Goal: Information Seeking & Learning: Learn about a topic

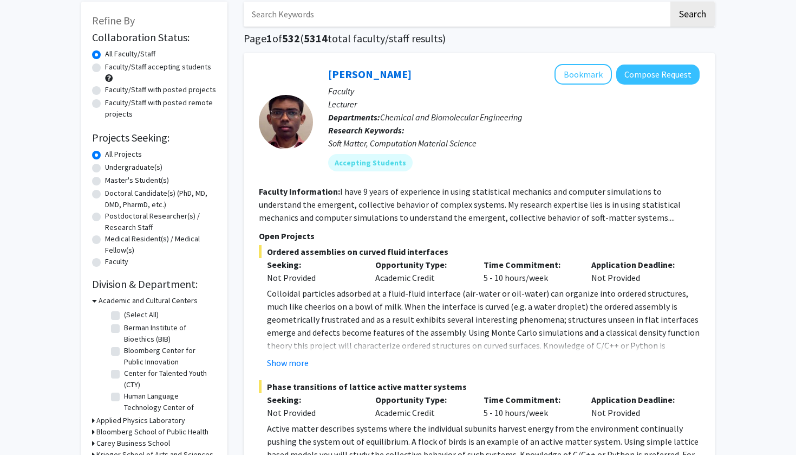
scroll to position [55, 0]
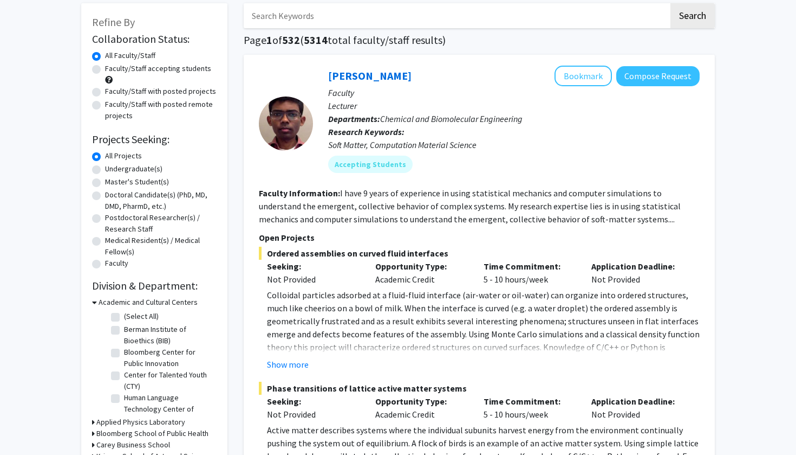
click at [139, 90] on label "Faculty/Staff with posted projects" at bounding box center [160, 91] width 111 height 11
click at [112, 90] on input "Faculty/Staff with posted projects" at bounding box center [108, 89] width 7 height 7
radio input "true"
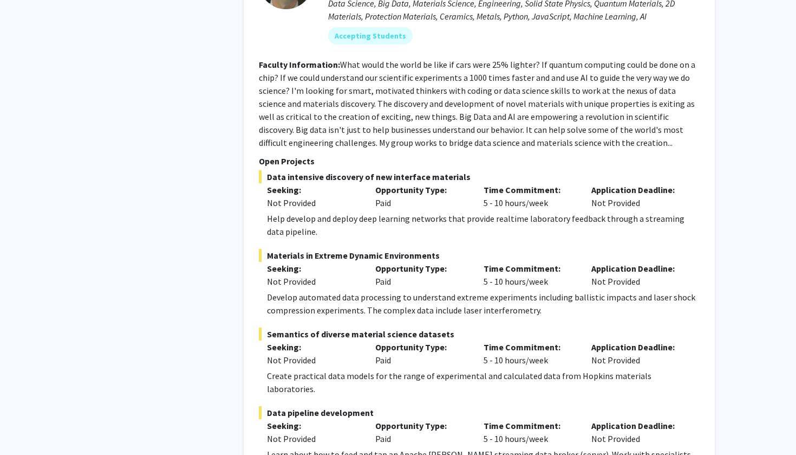
scroll to position [2952, 0]
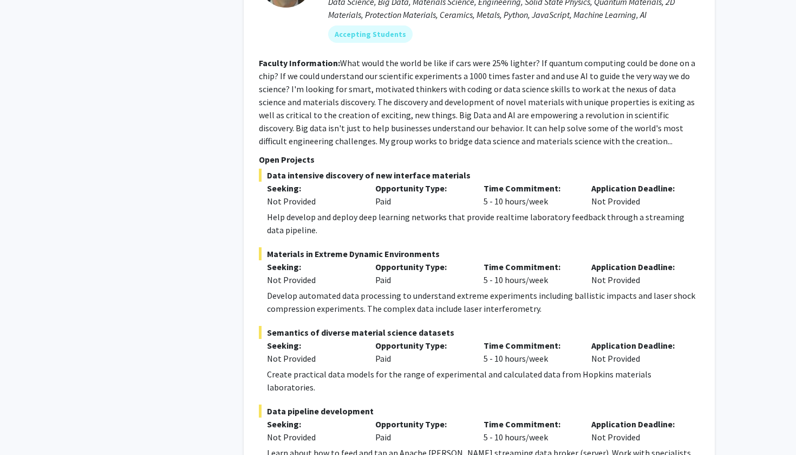
click at [307, 404] on span "Data pipeline development" at bounding box center [479, 410] width 441 height 13
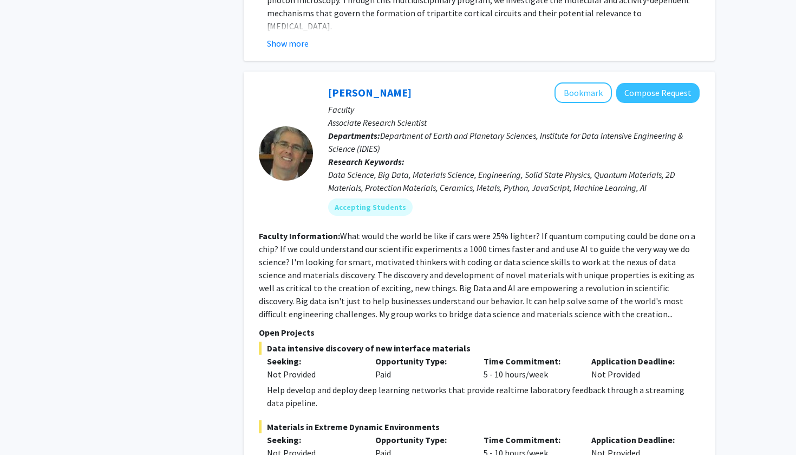
scroll to position [2748, 0]
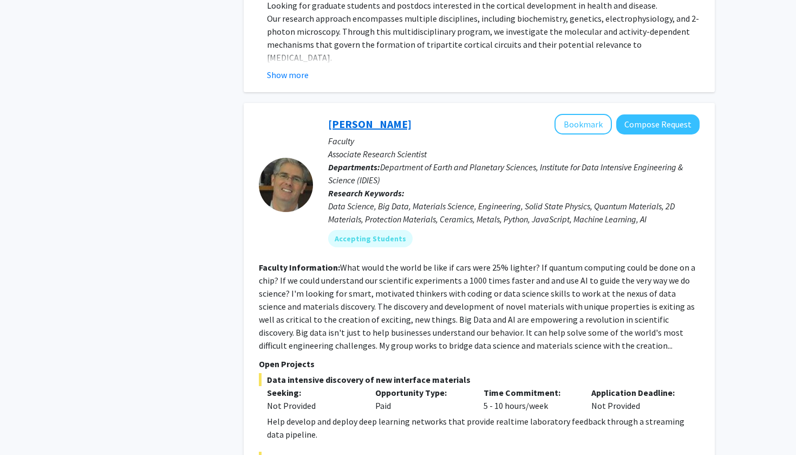
click at [333, 117] on link "[PERSON_NAME]" at bounding box center [369, 124] width 83 height 14
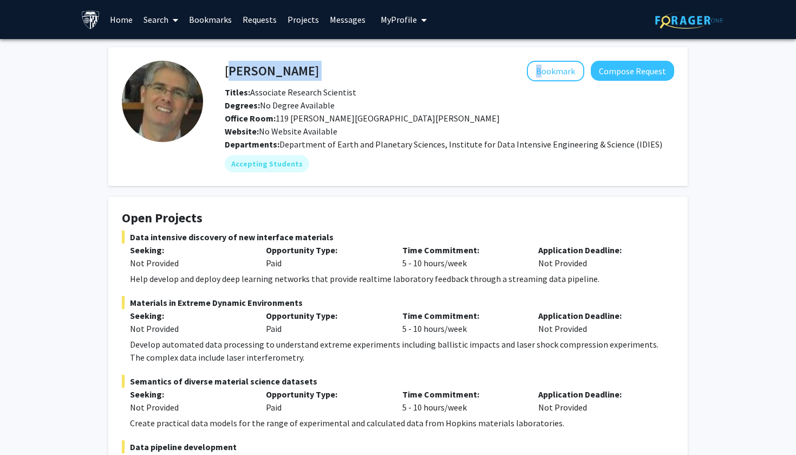
click at [225, 72] on div "[PERSON_NAME] Bookmark Compose Request" at bounding box center [450, 71] width 466 height 21
copy div "[PERSON_NAME]"
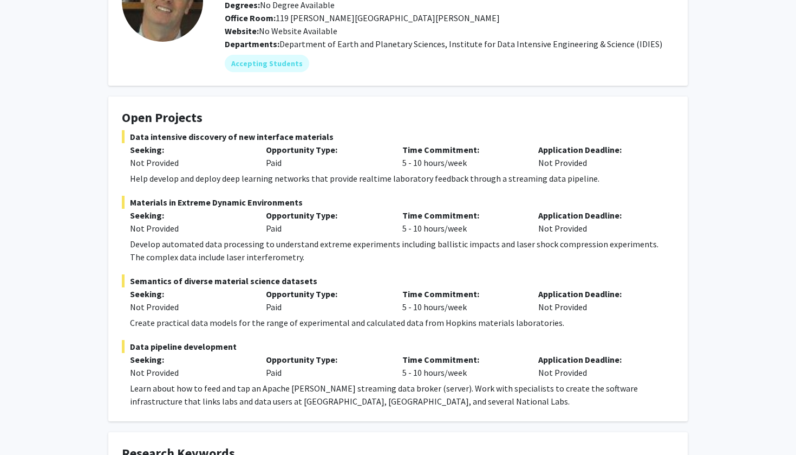
click at [279, 386] on div "Learn about how to feed and tap an Apache [PERSON_NAME] streaming data broker (…" at bounding box center [402, 394] width 545 height 26
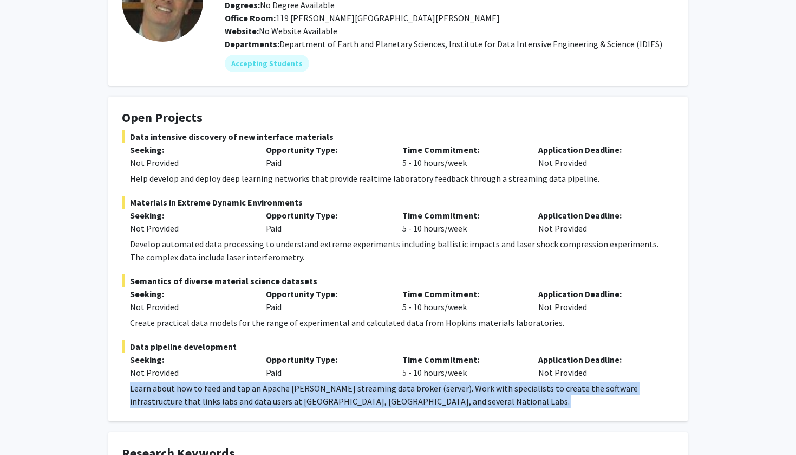
click at [279, 386] on div "Learn about how to feed and tap an Apache [PERSON_NAME] streaming data broker (…" at bounding box center [402, 394] width 545 height 26
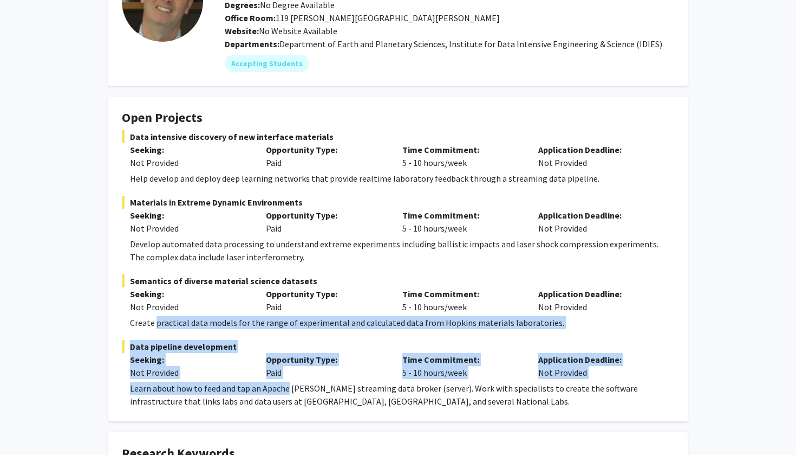
drag, startPoint x: 279, startPoint y: 386, endPoint x: 176, endPoint y: 328, distance: 118.9
click at [176, 328] on fg-project-list "Data intensive discovery of new interface materials Seeking: Not Provided Oppor…" at bounding box center [398, 268] width 553 height 277
click at [176, 328] on div "Create practical data models for the range of experimental and calculated data …" at bounding box center [402, 322] width 545 height 13
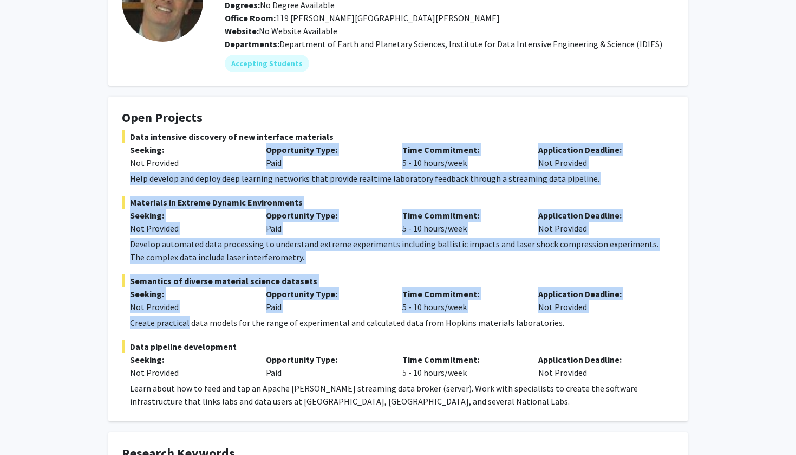
drag, startPoint x: 176, startPoint y: 328, endPoint x: 158, endPoint y: 170, distance: 158.7
click at [158, 170] on fg-project-list "Data intensive discovery of new interface materials Seeking: Not Provided Oppor…" at bounding box center [398, 268] width 553 height 277
click at [158, 170] on div "Data intensive discovery of new interface materials Seeking: Not Provided Oppor…" at bounding box center [398, 157] width 553 height 55
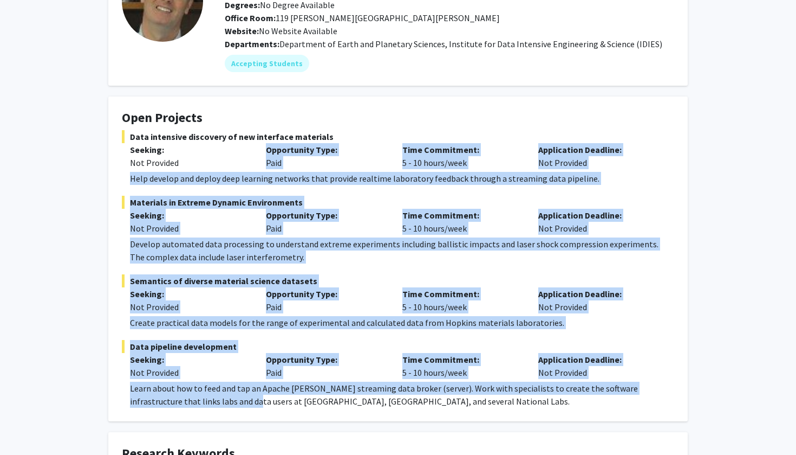
drag, startPoint x: 158, startPoint y: 170, endPoint x: 187, endPoint y: 397, distance: 229.0
click at [187, 397] on fg-project-list "Data intensive discovery of new interface materials Seeking: Not Provided Oppor…" at bounding box center [398, 268] width 553 height 277
click at [187, 397] on div "Learn about how to feed and tap an Apache [PERSON_NAME] streaming data broker (…" at bounding box center [402, 394] width 545 height 26
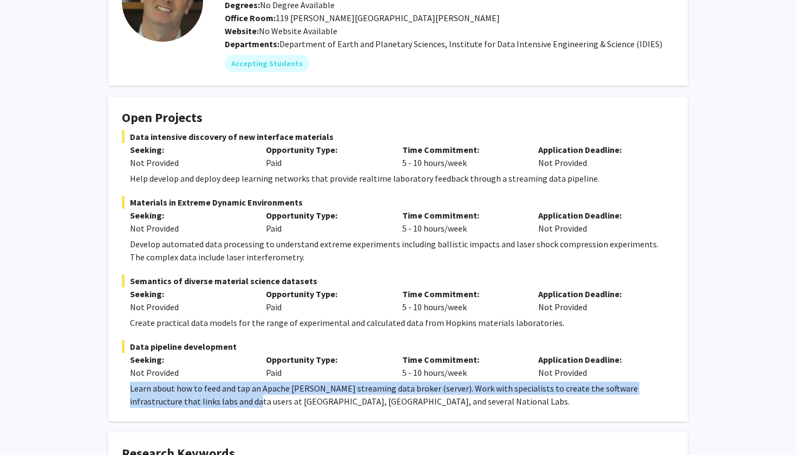
drag, startPoint x: 187, startPoint y: 397, endPoint x: 146, endPoint y: 383, distance: 44.2
click at [146, 383] on div "Learn about how to feed and tap an Apache [PERSON_NAME] streaming data broker (…" at bounding box center [402, 394] width 545 height 26
drag, startPoint x: 146, startPoint y: 383, endPoint x: 332, endPoint y: 400, distance: 187.2
click at [332, 400] on div "Learn about how to feed and tap an Apache [PERSON_NAME] streaming data broker (…" at bounding box center [402, 394] width 545 height 26
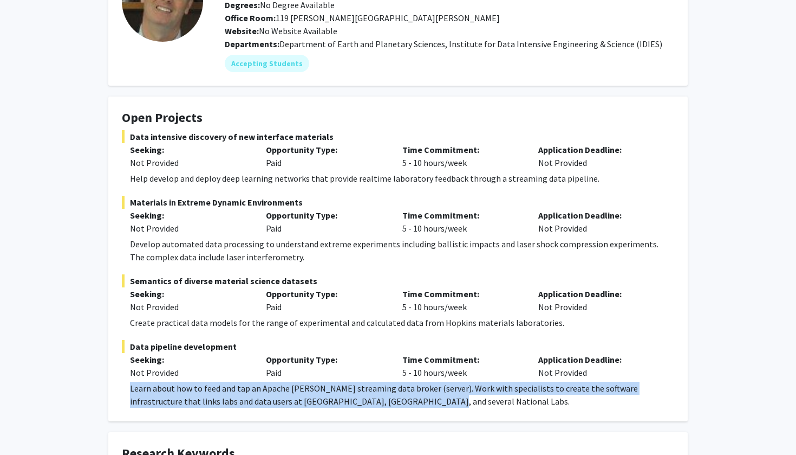
drag, startPoint x: 368, startPoint y: 403, endPoint x: 129, endPoint y: 388, distance: 239.4
click at [129, 388] on fg-read-more "Learn about how to feed and tap an Apache [PERSON_NAME] streaming data broker (…" at bounding box center [398, 394] width 553 height 26
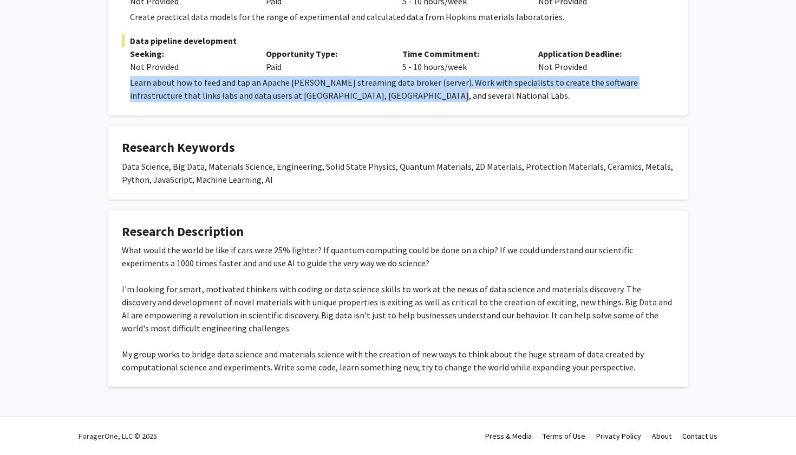
scroll to position [406, 0]
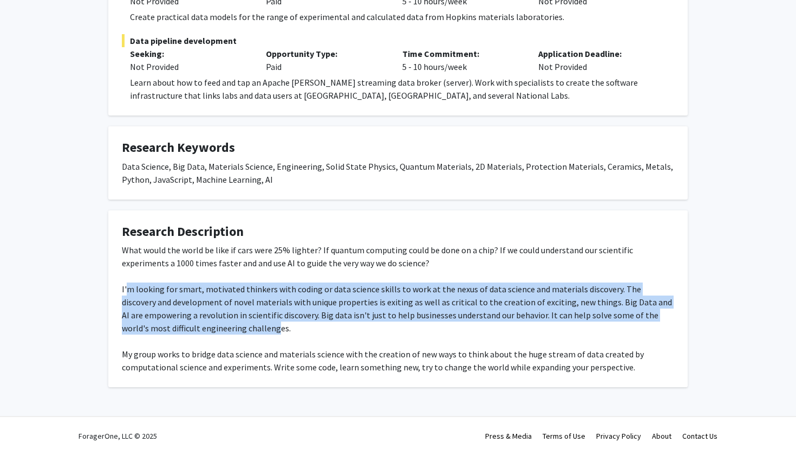
drag, startPoint x: 126, startPoint y: 287, endPoint x: 226, endPoint y: 332, distance: 109.6
click at [226, 332] on div "What would the world be like if cars were 25% lighter? If quantum computing cou…" at bounding box center [398, 308] width 553 height 130
drag, startPoint x: 226, startPoint y: 332, endPoint x: 160, endPoint y: 280, distance: 83.4
click at [160, 280] on div "What would the world be like if cars were 25% lighter? If quantum computing cou…" at bounding box center [398, 308] width 553 height 130
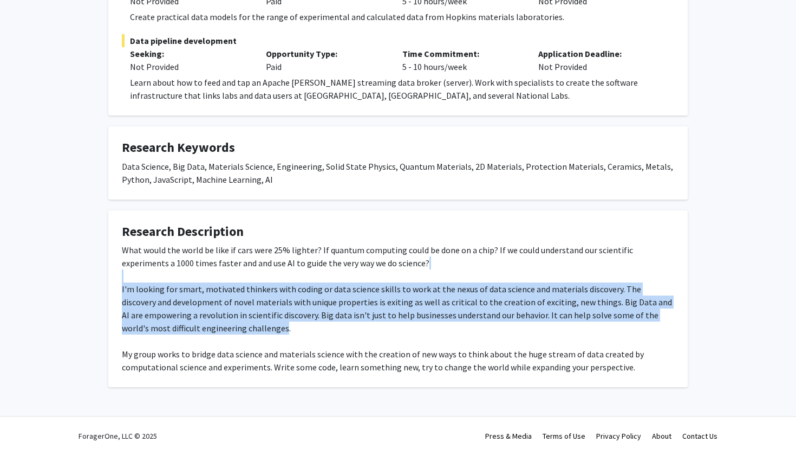
click at [150, 290] on div "What would the world be like if cars were 25% lighter? If quantum computing cou…" at bounding box center [398, 308] width 553 height 130
drag, startPoint x: 150, startPoint y: 290, endPoint x: 193, endPoint y: 328, distance: 57.2
click at [193, 328] on div "What would the world be like if cars were 25% lighter? If quantum computing cou…" at bounding box center [398, 308] width 553 height 130
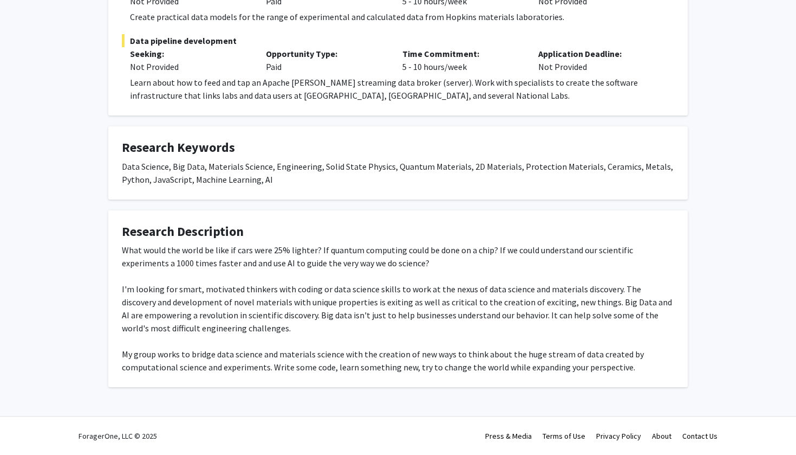
click at [180, 365] on div "What would the world be like if cars were 25% lighter? If quantum computing cou…" at bounding box center [398, 308] width 553 height 130
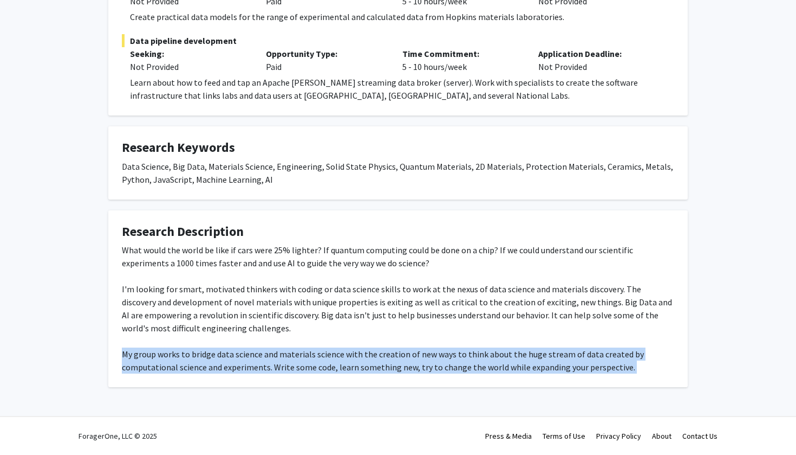
click at [180, 365] on div "What would the world be like if cars were 25% lighter? If quantum computing cou…" at bounding box center [398, 308] width 553 height 130
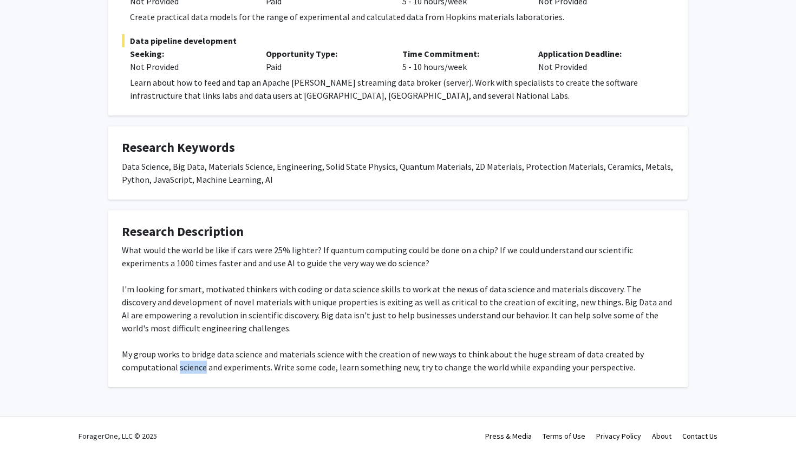
click at [180, 365] on div "What would the world be like if cars were 25% lighter? If quantum computing cou…" at bounding box center [398, 308] width 553 height 130
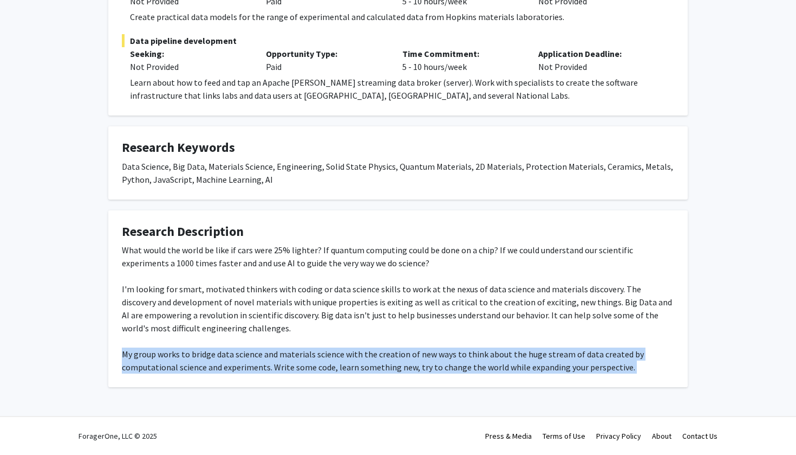
click at [180, 365] on div "What would the world be like if cars were 25% lighter? If quantum computing cou…" at bounding box center [398, 308] width 553 height 130
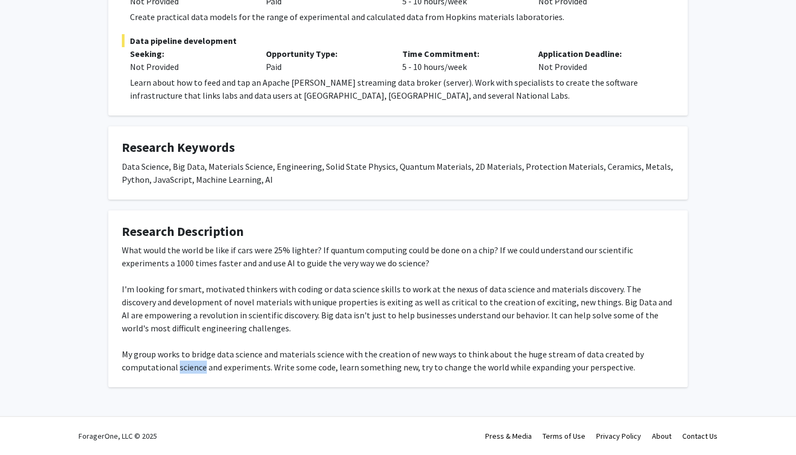
click at [180, 365] on div "What would the world be like if cars were 25% lighter? If quantum computing cou…" at bounding box center [398, 308] width 553 height 130
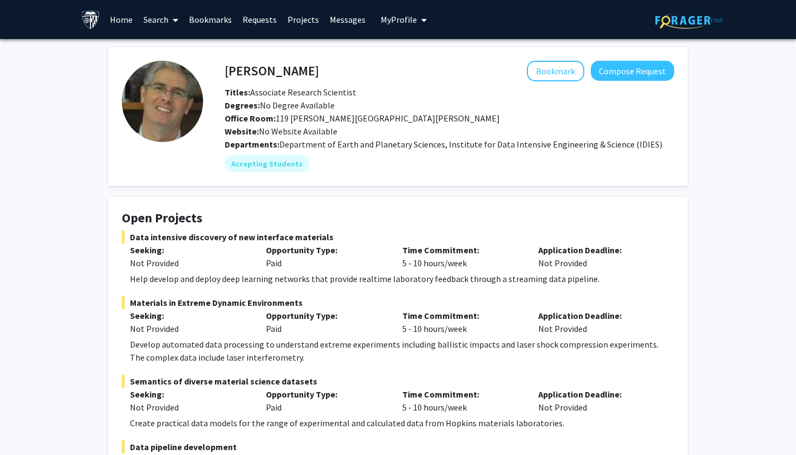
scroll to position [0, 0]
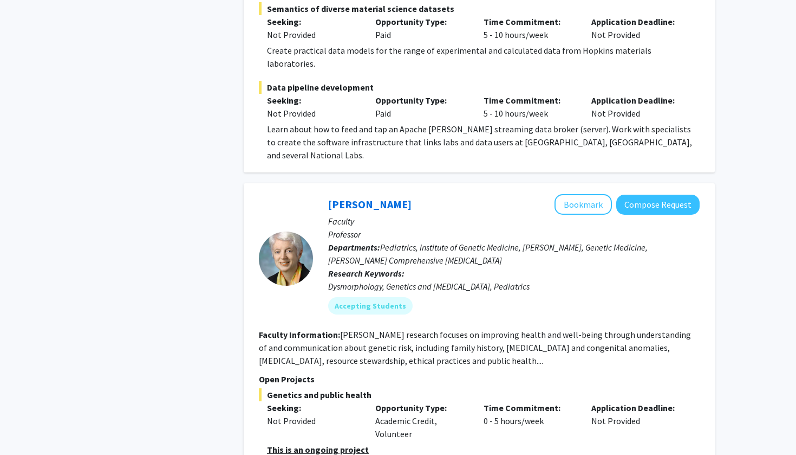
scroll to position [3383, 0]
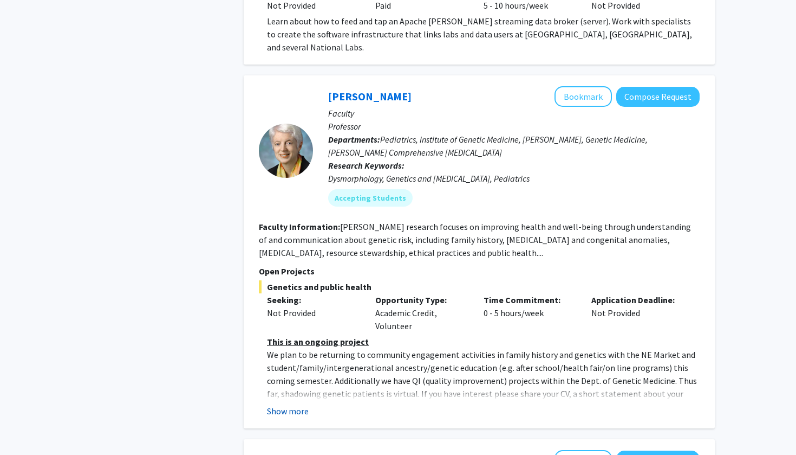
click at [294, 404] on button "Show more" at bounding box center [288, 410] width 42 height 13
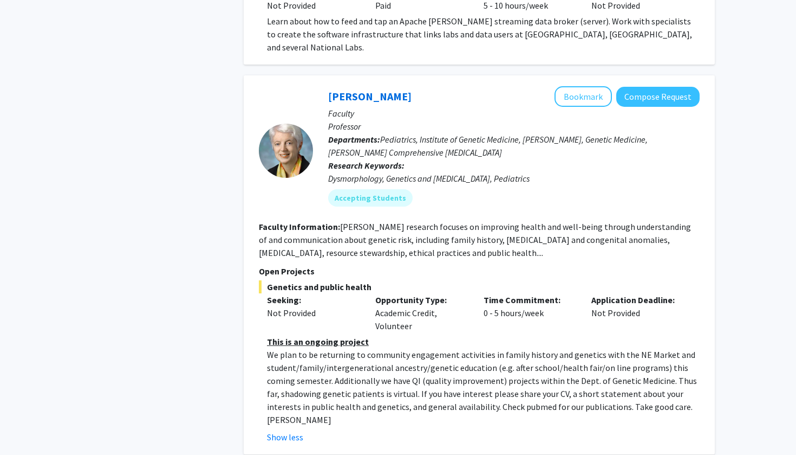
click at [300, 280] on span "Genetics and public health" at bounding box center [479, 286] width 441 height 13
click at [260, 335] on fg-read-more "This is an ongoing project We plan to be returning to community engagement acti…" at bounding box center [479, 389] width 441 height 108
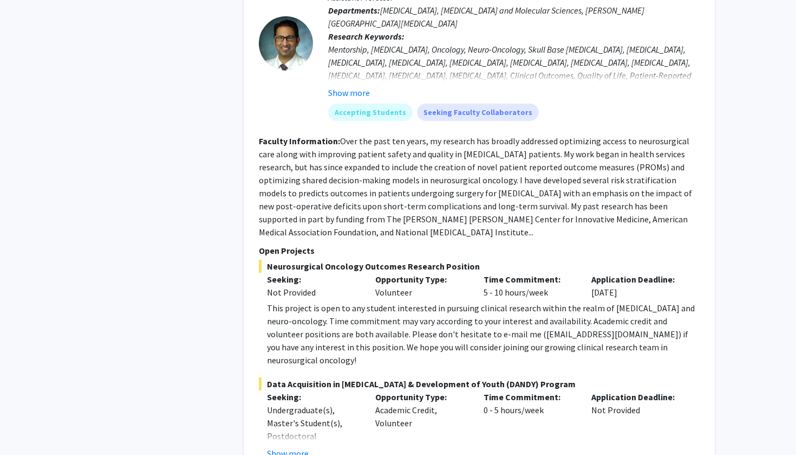
scroll to position [3995, 0]
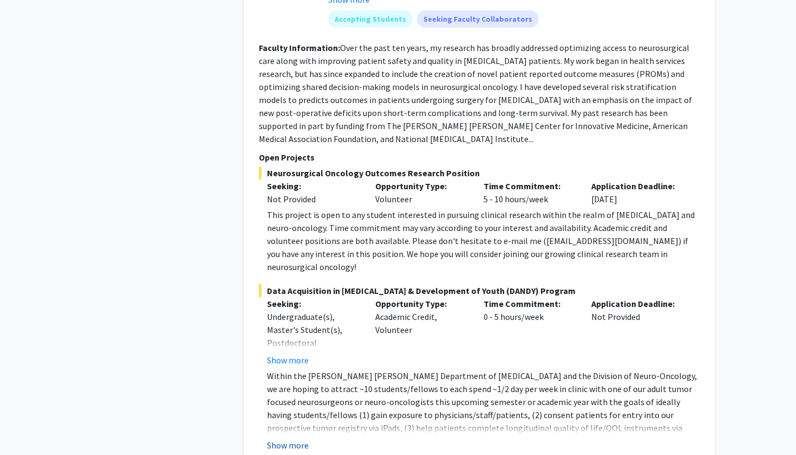
click at [273, 438] on button "Show more" at bounding box center [288, 444] width 42 height 13
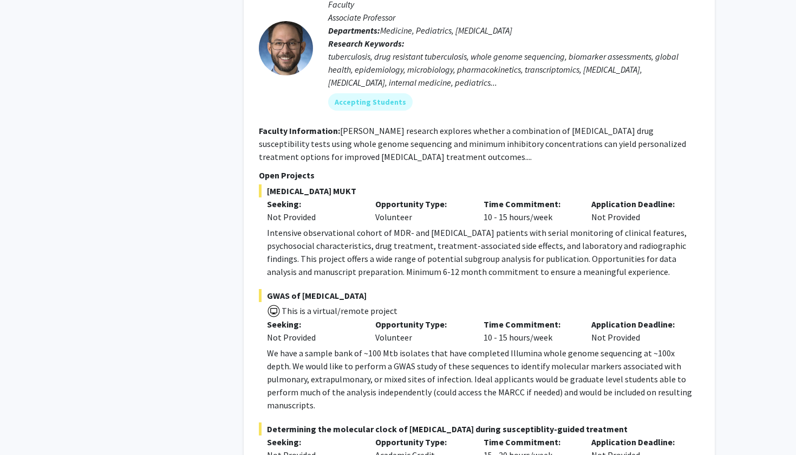
scroll to position [4716, 0]
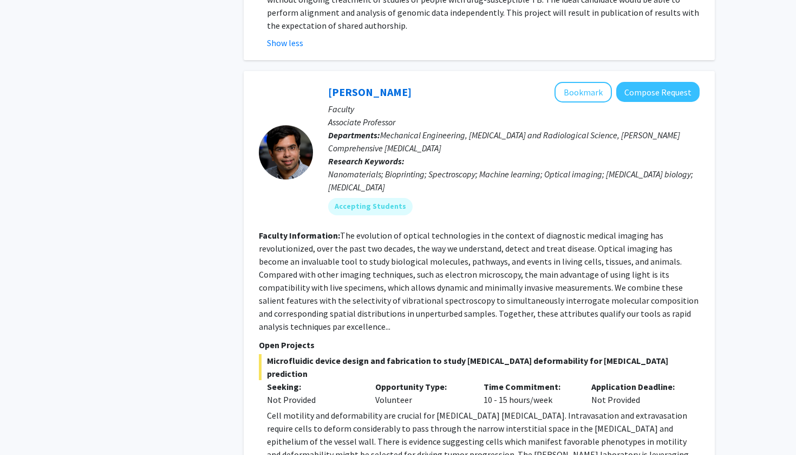
scroll to position [5286, 0]
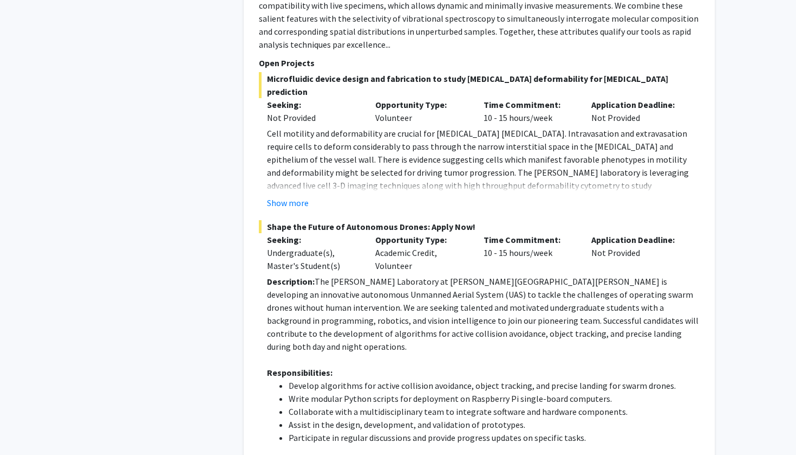
scroll to position [5467, 0]
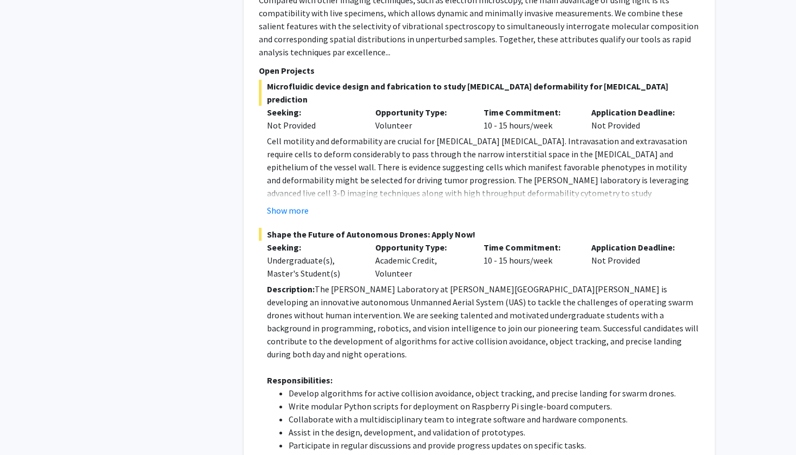
click at [328, 228] on span "Shape the Future of Autonomous Drones: Apply Now!" at bounding box center [479, 234] width 441 height 13
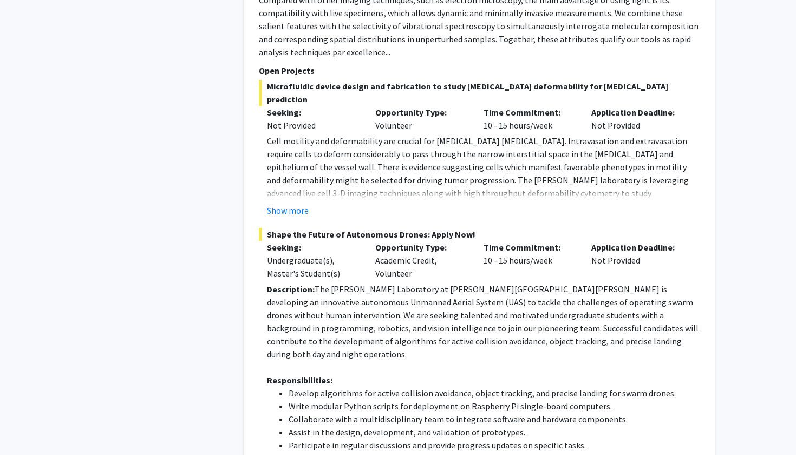
click at [312, 412] on li "Collaborate with a multidisciplinary team to integrate software and hardware co…" at bounding box center [494, 418] width 411 height 13
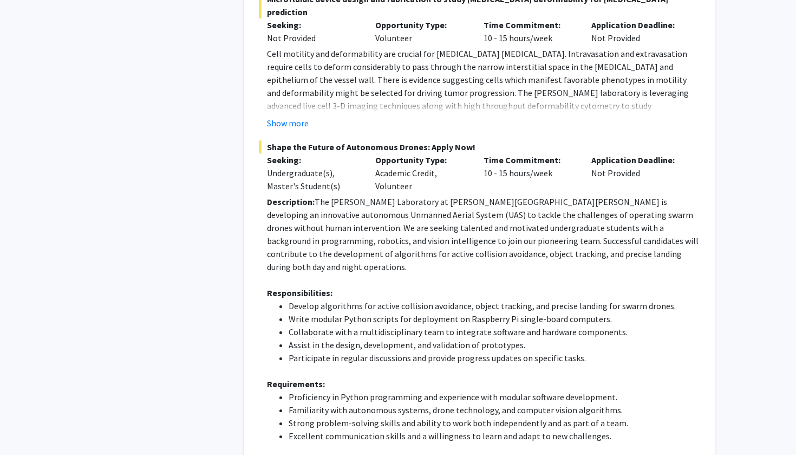
scroll to position [5637, 0]
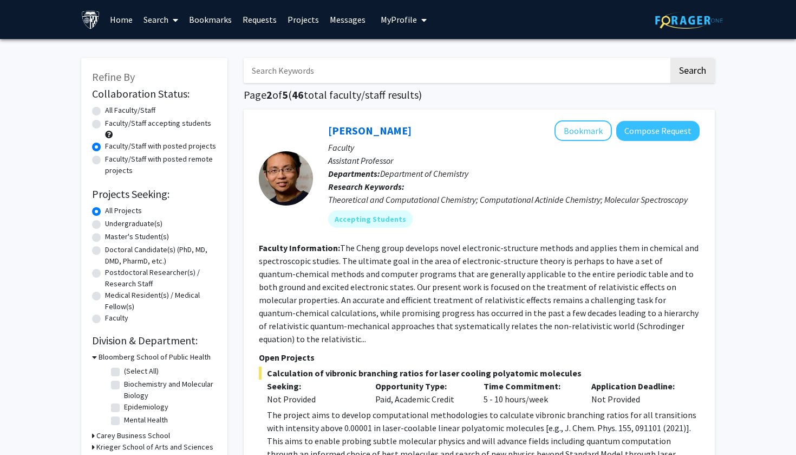
scroll to position [88, 0]
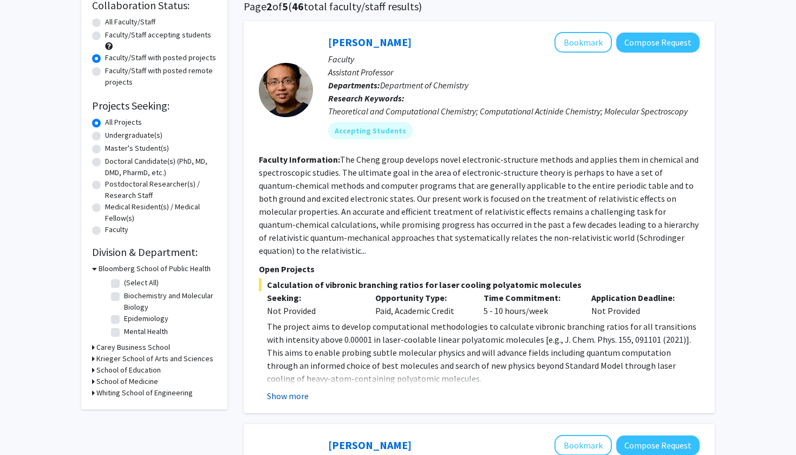
click at [288, 389] on button "Show more" at bounding box center [288, 395] width 42 height 13
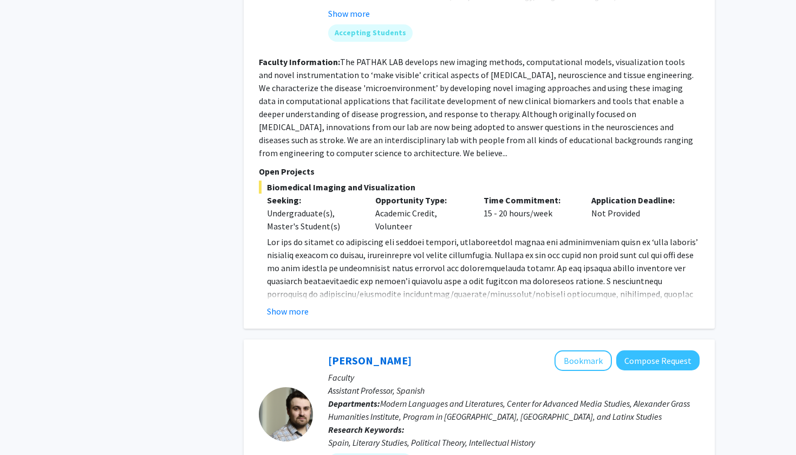
scroll to position [1193, 0]
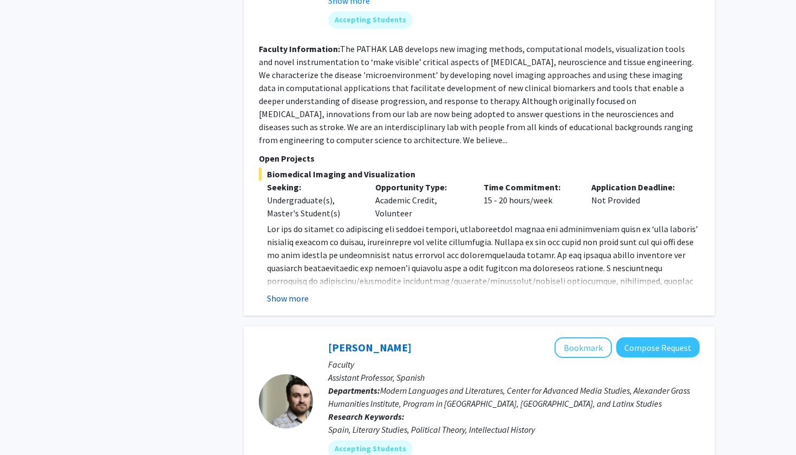
click at [284, 291] on button "Show more" at bounding box center [288, 297] width 42 height 13
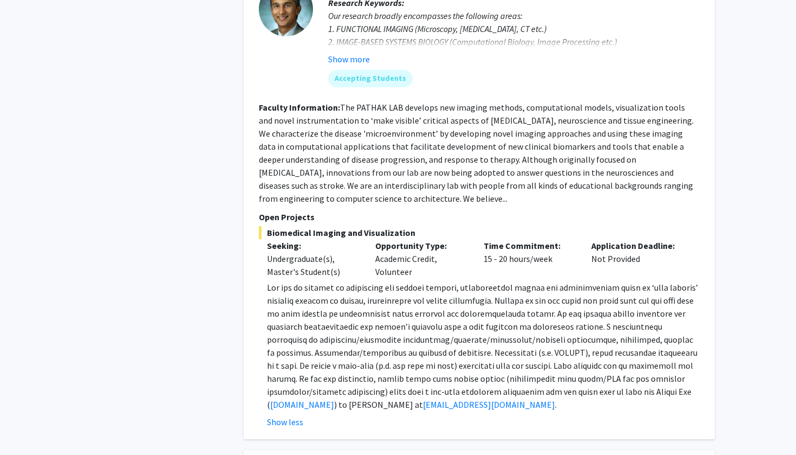
scroll to position [1261, 0]
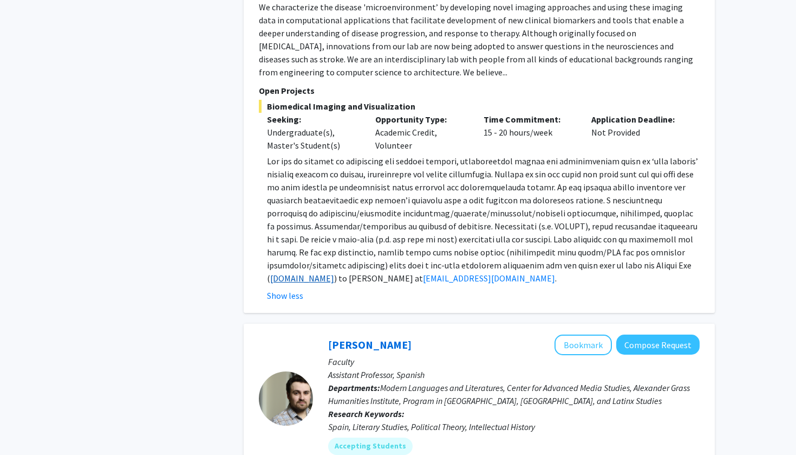
click at [319, 273] on link "[DOMAIN_NAME]" at bounding box center [302, 278] width 64 height 11
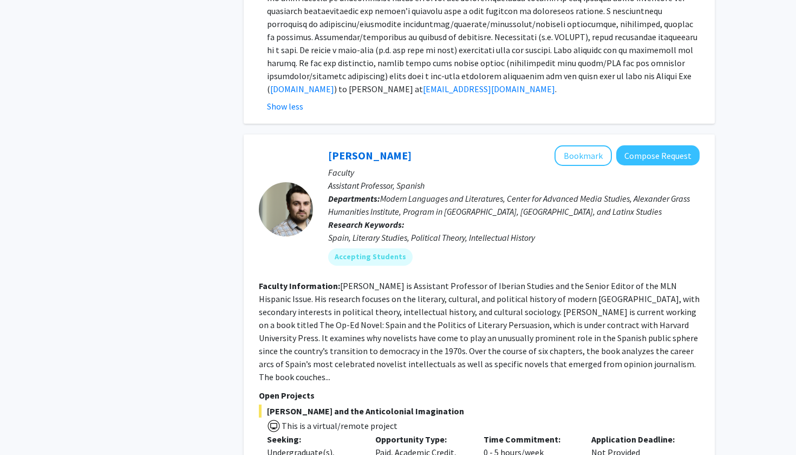
scroll to position [1180, 0]
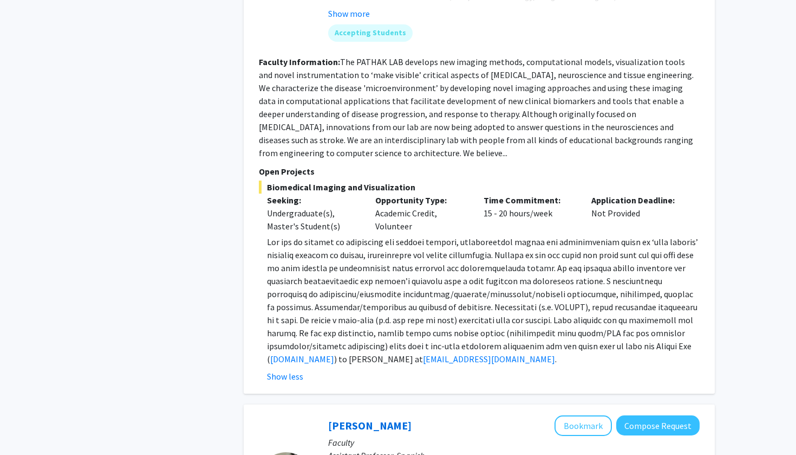
click at [393, 322] on span at bounding box center [482, 300] width 431 height 128
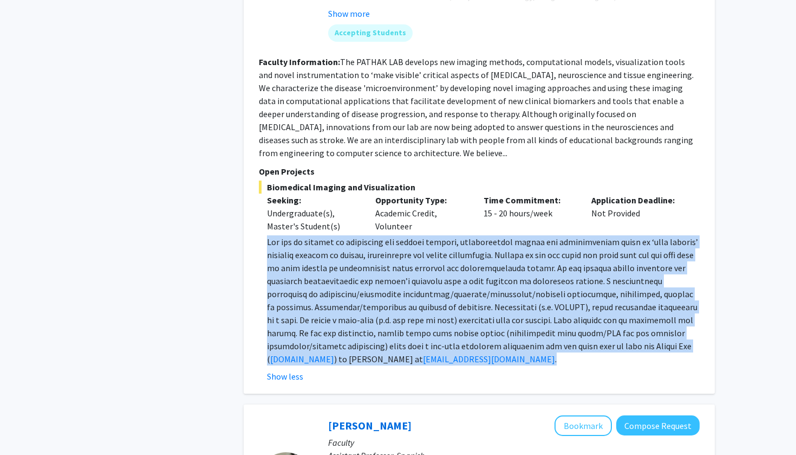
click at [393, 322] on span at bounding box center [482, 300] width 431 height 128
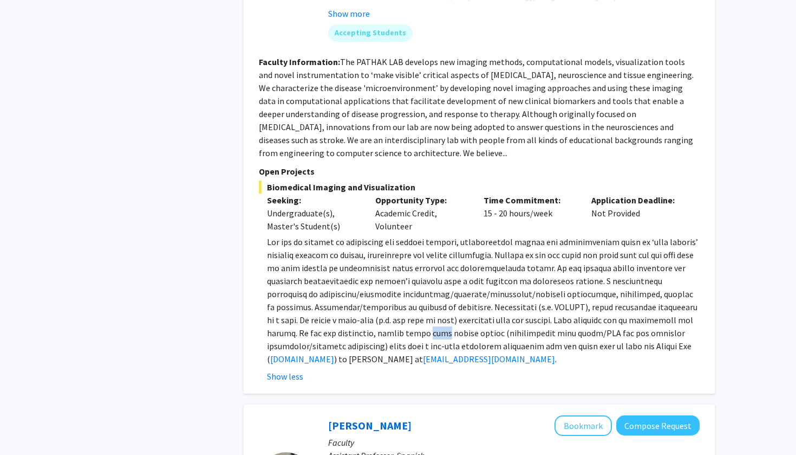
click at [393, 322] on span at bounding box center [482, 300] width 431 height 128
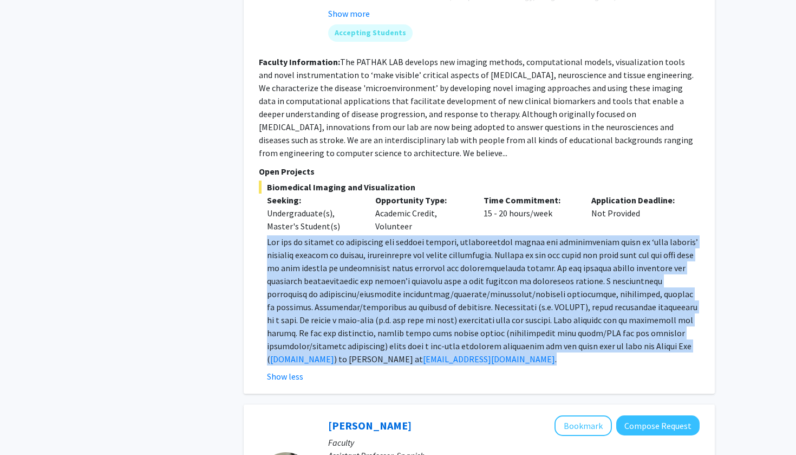
click at [393, 322] on span at bounding box center [482, 300] width 431 height 128
click at [535, 302] on p "[DOMAIN_NAME] ) to [PERSON_NAME] at [EMAIL_ADDRESS][DOMAIN_NAME] ." at bounding box center [483, 300] width 433 height 130
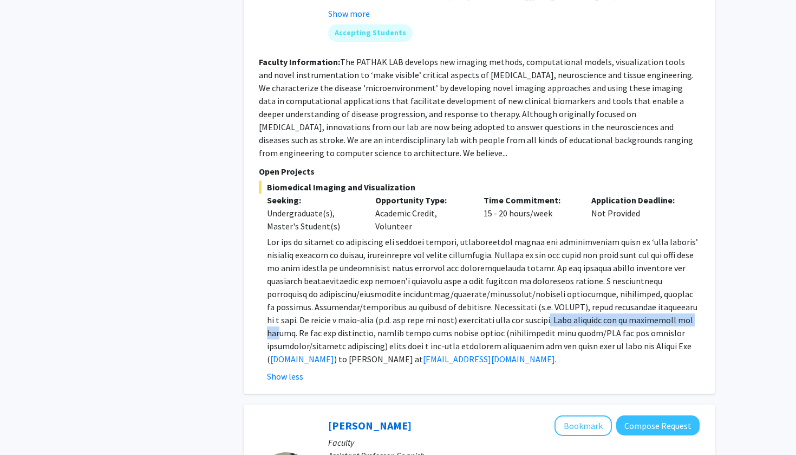
drag, startPoint x: 527, startPoint y: 309, endPoint x: 676, endPoint y: 313, distance: 149.6
click at [676, 313] on span at bounding box center [482, 300] width 431 height 128
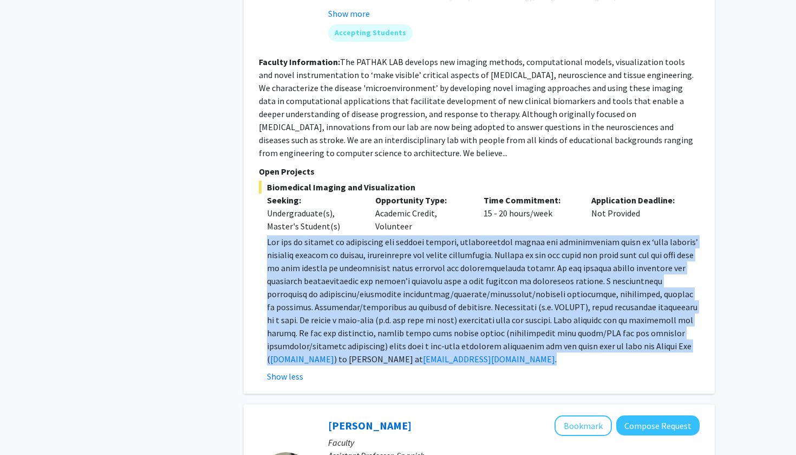
click at [676, 313] on span at bounding box center [482, 300] width 431 height 128
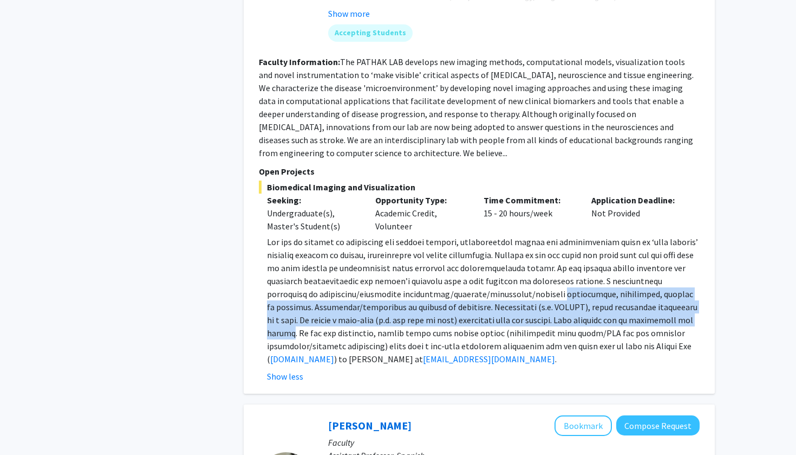
drag, startPoint x: 676, startPoint y: 313, endPoint x: 521, endPoint y: 281, distance: 158.8
click at [521, 281] on span at bounding box center [482, 300] width 431 height 128
click at [520, 281] on span at bounding box center [482, 300] width 431 height 128
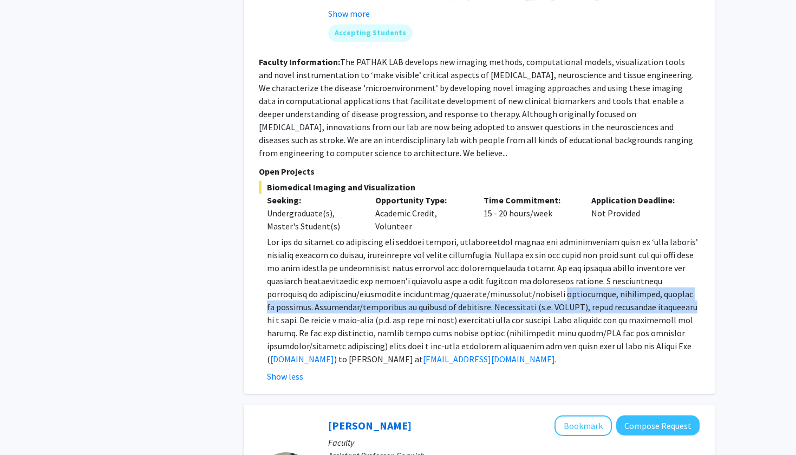
drag, startPoint x: 520, startPoint y: 281, endPoint x: 613, endPoint y: 296, distance: 93.9
click at [612, 296] on span at bounding box center [482, 300] width 431 height 128
click at [613, 296] on span at bounding box center [482, 300] width 431 height 128
drag, startPoint x: 613, startPoint y: 296, endPoint x: 607, endPoint y: 277, distance: 19.9
click at [607, 277] on span at bounding box center [482, 300] width 431 height 128
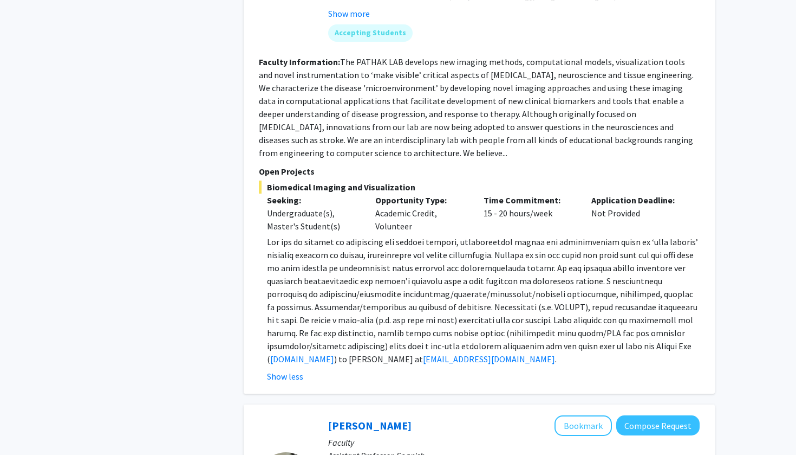
click at [607, 260] on span at bounding box center [482, 300] width 431 height 128
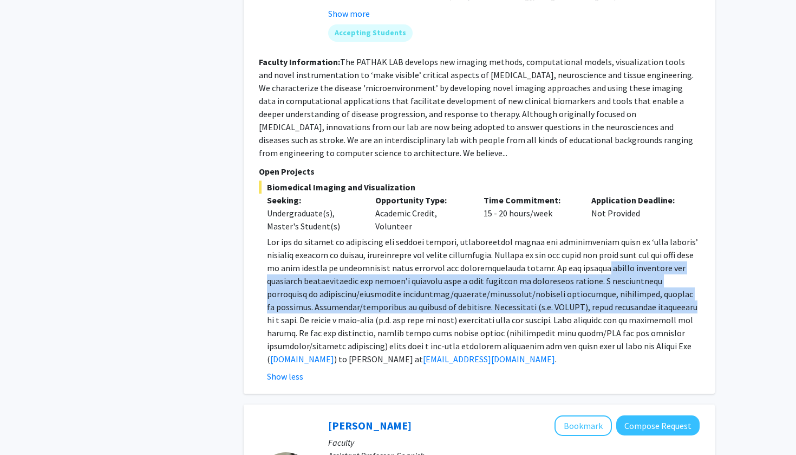
drag, startPoint x: 607, startPoint y: 260, endPoint x: 608, endPoint y: 288, distance: 28.8
click at [608, 288] on p "[DOMAIN_NAME] ) to [PERSON_NAME] at [EMAIL_ADDRESS][DOMAIN_NAME] ." at bounding box center [483, 300] width 433 height 130
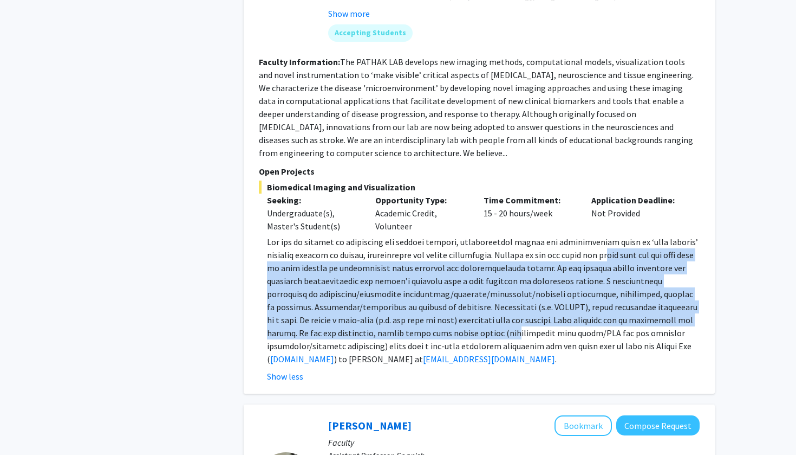
drag, startPoint x: 602, startPoint y: 244, endPoint x: 467, endPoint y: 325, distance: 157.7
click at [467, 325] on span at bounding box center [482, 300] width 431 height 128
click at [435, 308] on span at bounding box center [482, 300] width 431 height 128
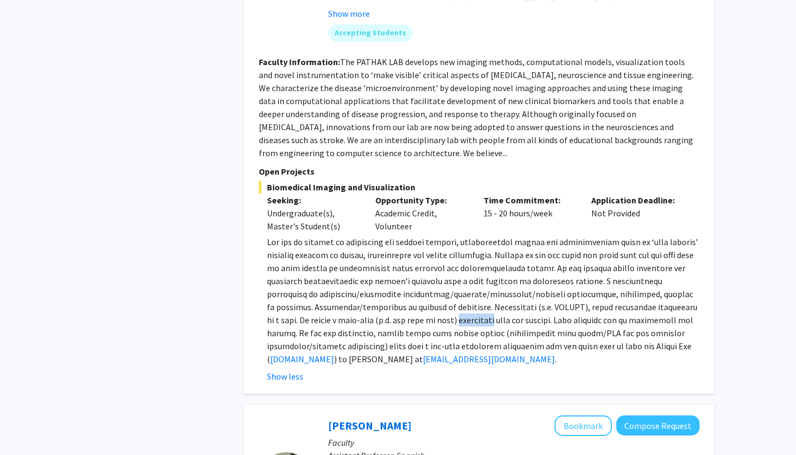
click at [435, 308] on span at bounding box center [482, 300] width 431 height 128
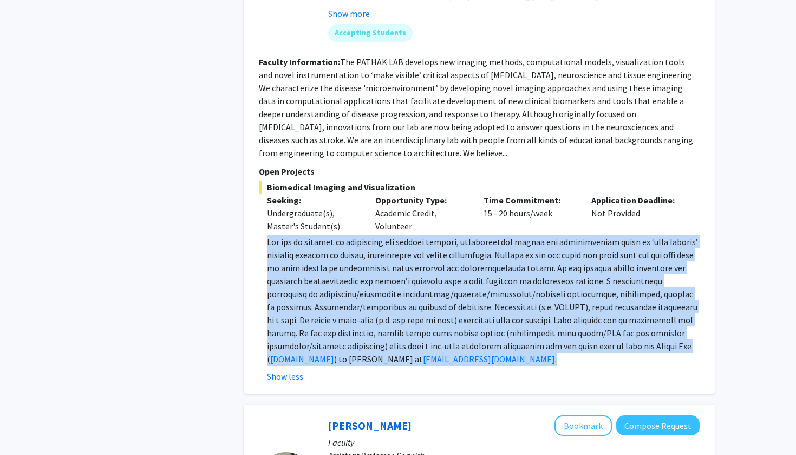
click at [435, 308] on span at bounding box center [482, 300] width 431 height 128
click at [435, 309] on span at bounding box center [482, 300] width 431 height 128
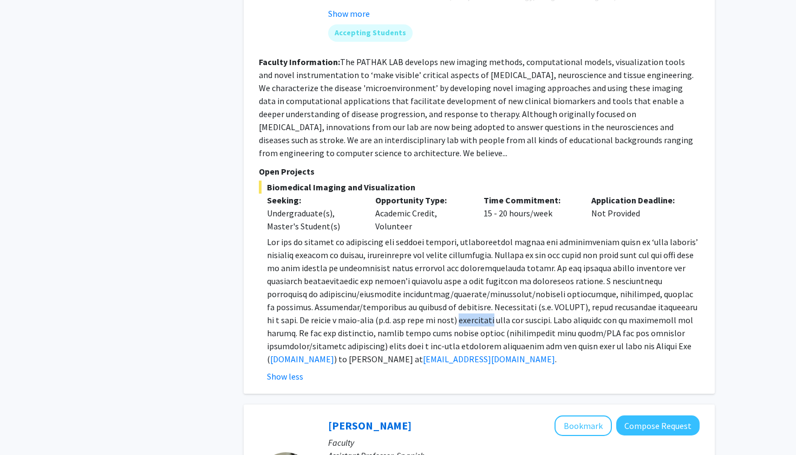
click at [435, 309] on span at bounding box center [482, 300] width 431 height 128
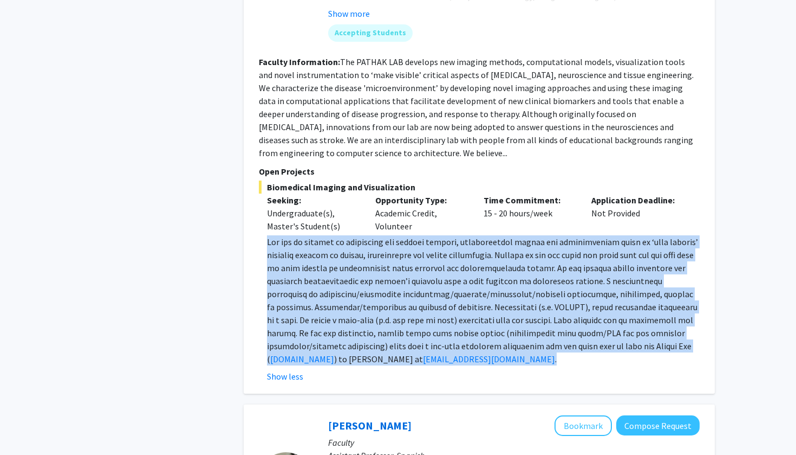
click at [435, 309] on span at bounding box center [482, 300] width 431 height 128
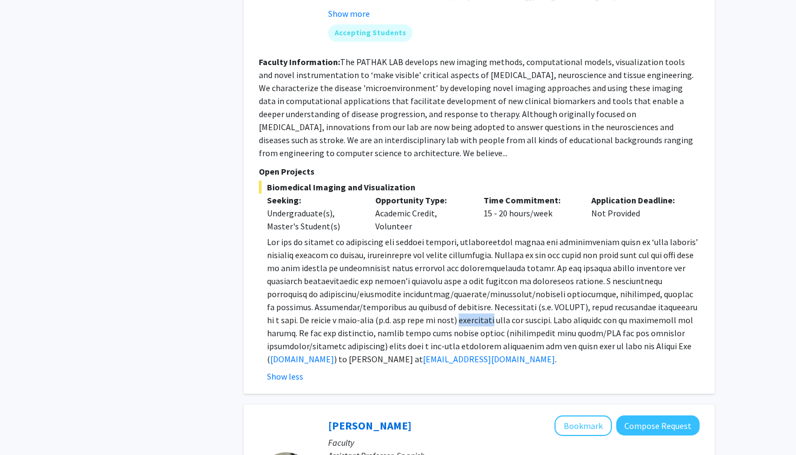
click at [435, 309] on span at bounding box center [482, 300] width 431 height 128
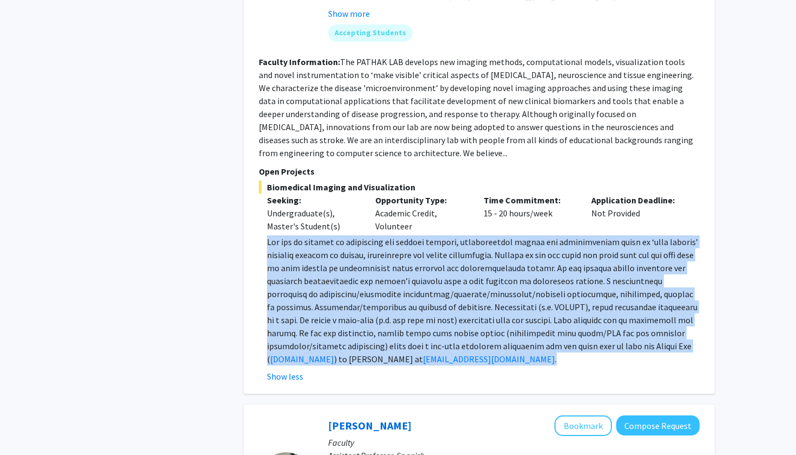
click at [435, 309] on span at bounding box center [482, 300] width 431 height 128
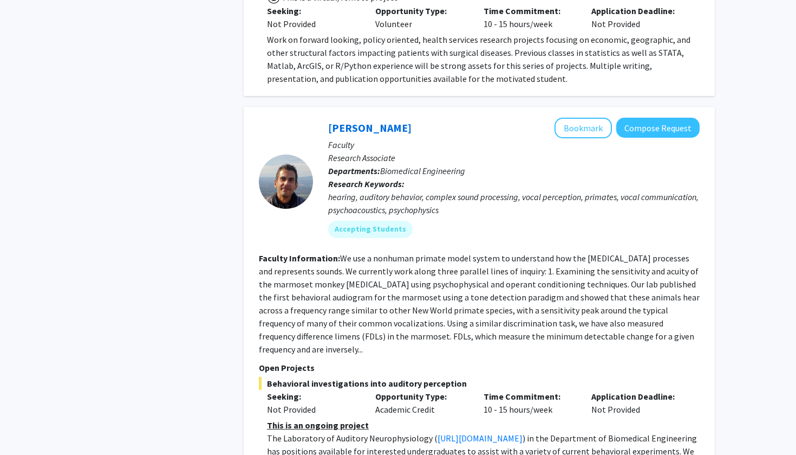
scroll to position [2784, 0]
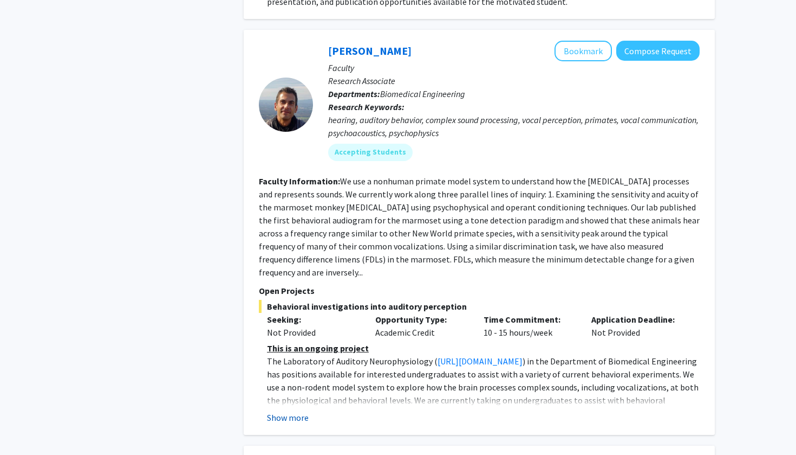
click at [297, 411] on button "Show more" at bounding box center [288, 417] width 42 height 13
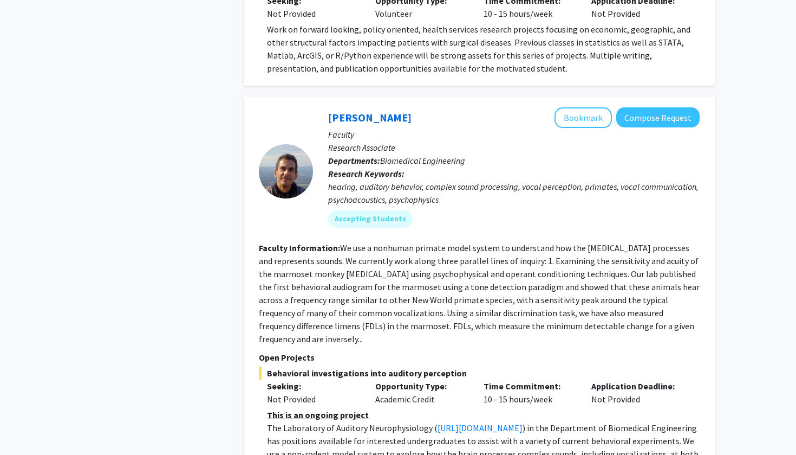
scroll to position [2720, 0]
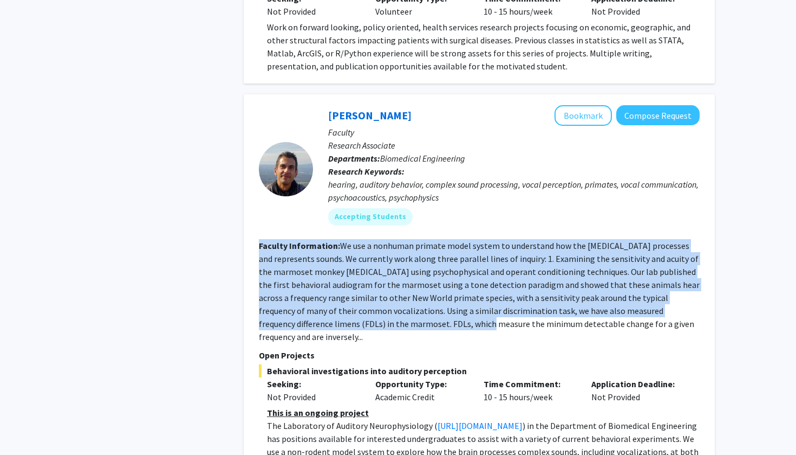
drag, startPoint x: 347, startPoint y: 187, endPoint x: 383, endPoint y: 276, distance: 95.6
click at [383, 276] on fg-search-faculty "[PERSON_NAME] Bookmark Compose Request Faculty Research Associate Departments: …" at bounding box center [479, 348] width 441 height 487
click at [383, 276] on fg-read-more "We use a nonhuman primate model system to understand how the [MEDICAL_DATA] pro…" at bounding box center [479, 291] width 441 height 102
drag, startPoint x: 383, startPoint y: 276, endPoint x: 340, endPoint y: 189, distance: 96.9
click at [340, 240] on fg-read-more "We use a nonhuman primate model system to understand how the [MEDICAL_DATA] pro…" at bounding box center [479, 291] width 441 height 102
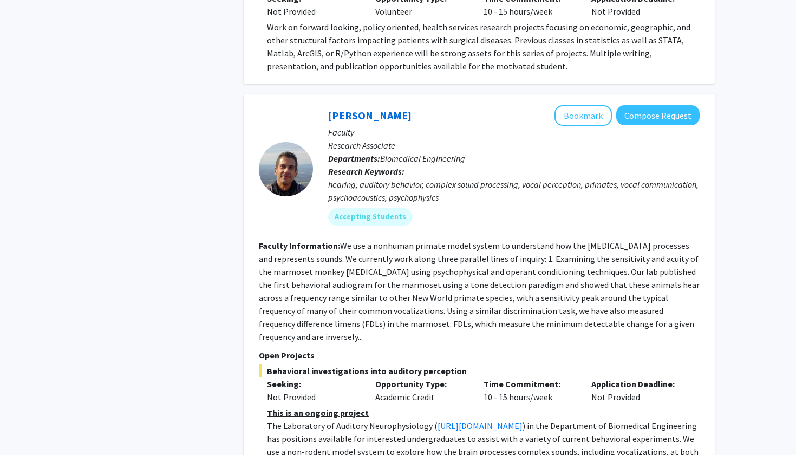
click at [340, 240] on fg-read-more "We use a nonhuman primate model system to understand how the [MEDICAL_DATA] pro…" at bounding box center [479, 291] width 441 height 102
drag, startPoint x: 340, startPoint y: 189, endPoint x: 360, endPoint y: 275, distance: 88.4
click at [360, 275] on fg-read-more "We use a nonhuman primate model system to understand how the [MEDICAL_DATA] pro…" at bounding box center [479, 291] width 441 height 102
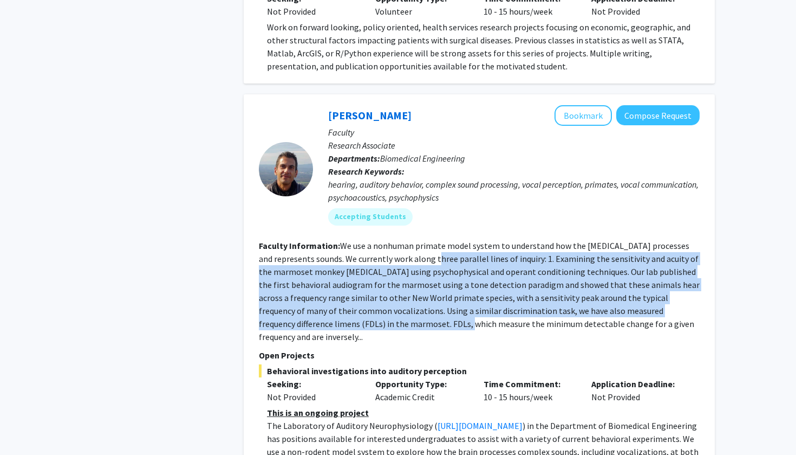
drag, startPoint x: 360, startPoint y: 275, endPoint x: 430, endPoint y: 204, distance: 99.6
click at [430, 240] on fg-read-more "We use a nonhuman primate model system to understand how the [MEDICAL_DATA] pro…" at bounding box center [479, 291] width 441 height 102
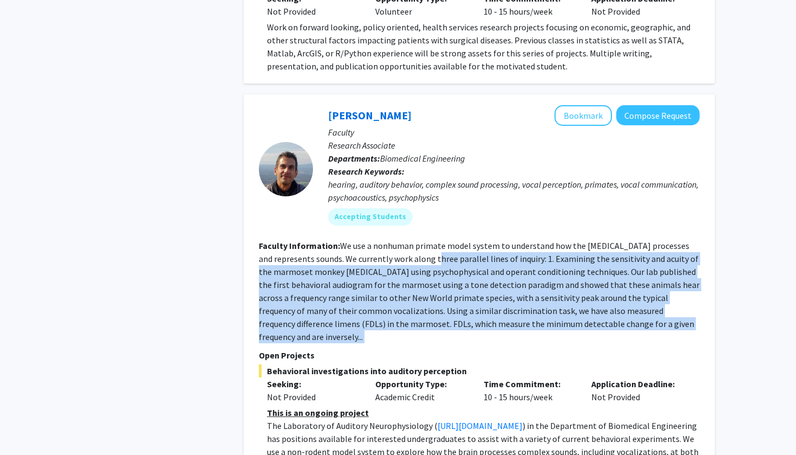
drag, startPoint x: 430, startPoint y: 204, endPoint x: 430, endPoint y: 278, distance: 74.8
click at [430, 278] on section "Faculty Information: We use a nonhuman primate model system to understand how t…" at bounding box center [479, 291] width 441 height 104
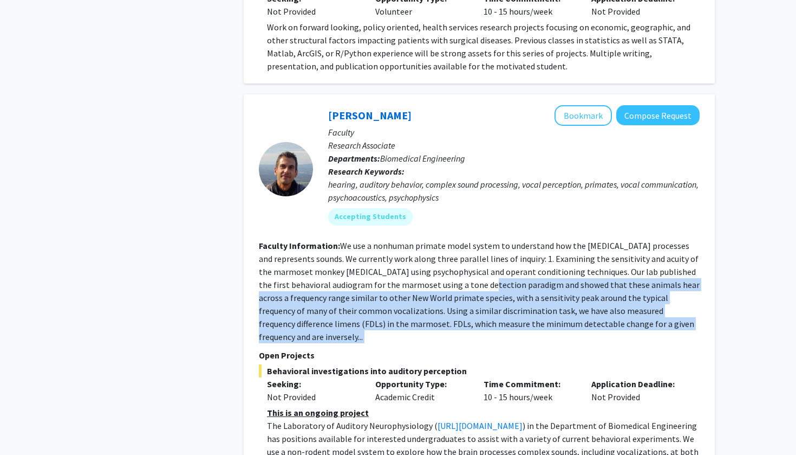
drag, startPoint x: 430, startPoint y: 278, endPoint x: 468, endPoint y: 236, distance: 57.2
click at [468, 239] on section "Faculty Information: We use a nonhuman primate model system to understand how t…" at bounding box center [479, 291] width 441 height 104
click at [468, 240] on fg-read-more "We use a nonhuman primate model system to understand how the [MEDICAL_DATA] pro…" at bounding box center [479, 291] width 441 height 102
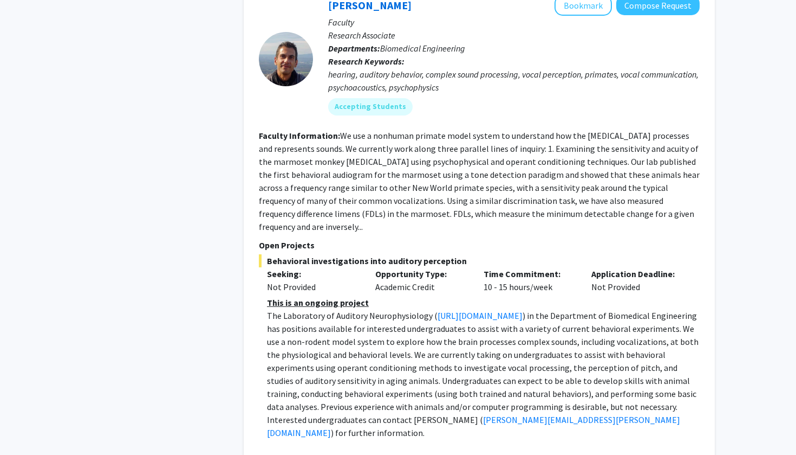
scroll to position [2886, 0]
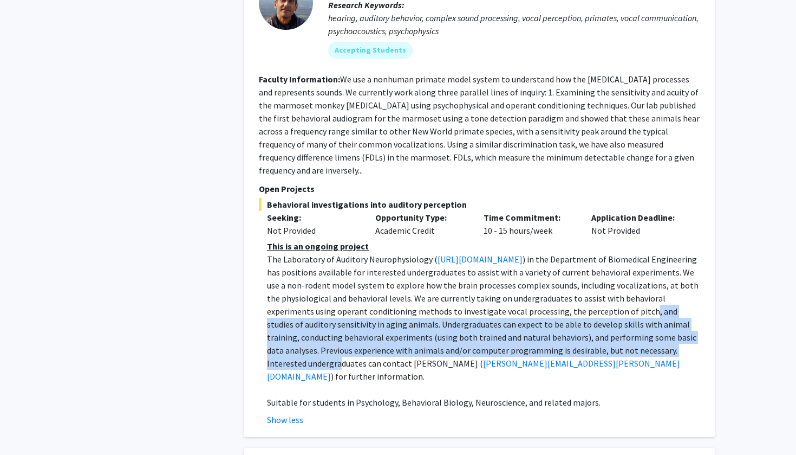
drag, startPoint x: 390, startPoint y: 255, endPoint x: 451, endPoint y: 295, distance: 72.4
click at [451, 295] on span ") in the Department of Biomedical Engineering has positions available for inter…" at bounding box center [483, 311] width 432 height 115
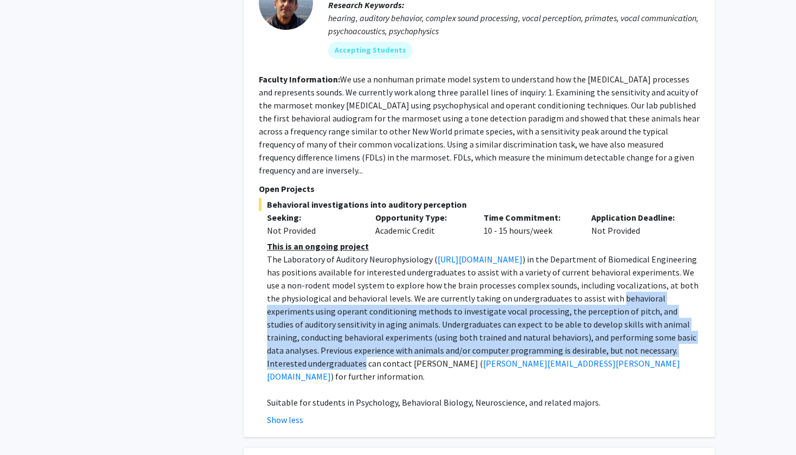
drag, startPoint x: 451, startPoint y: 295, endPoint x: 397, endPoint y: 240, distance: 77.0
click at [397, 252] on p "The Laboratory of Auditory Neurophysiology ( [URL][DOMAIN_NAME] ) in the Depart…" at bounding box center [483, 317] width 433 height 130
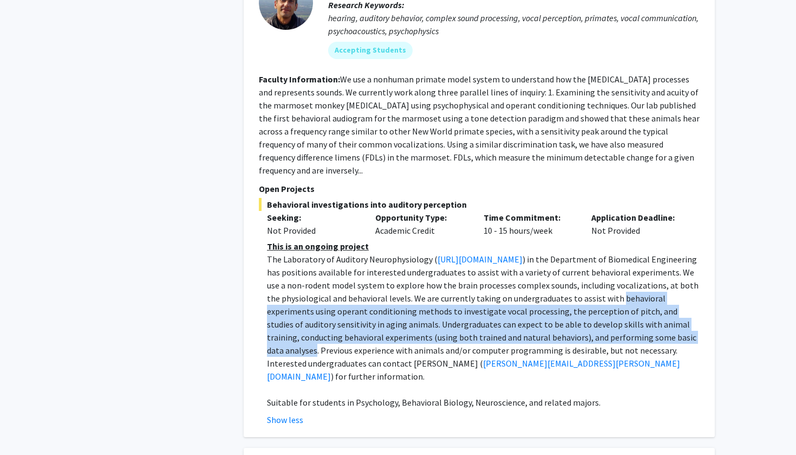
drag, startPoint x: 397, startPoint y: 240, endPoint x: 444, endPoint y: 290, distance: 69.0
click at [446, 290] on p "The Laboratory of Auditory Neurophysiology ( [URL][DOMAIN_NAME] ) in the Depart…" at bounding box center [483, 317] width 433 height 130
click at [444, 290] on span ") in the Department of Biomedical Engineering has positions available for inter…" at bounding box center [483, 311] width 432 height 115
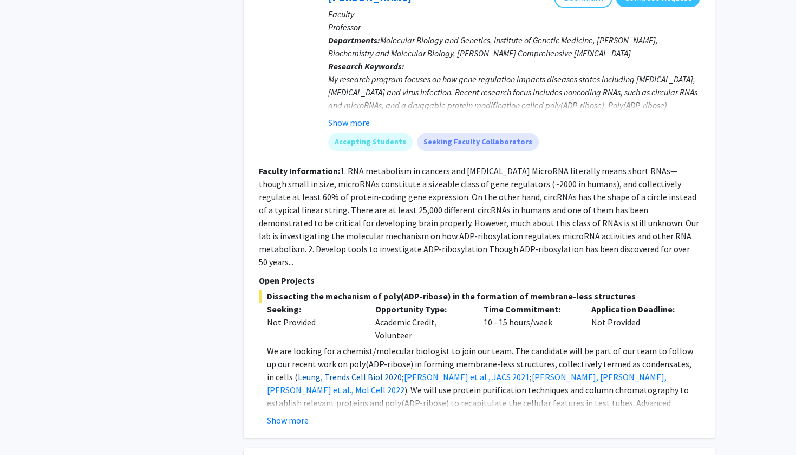
scroll to position [3833, 0]
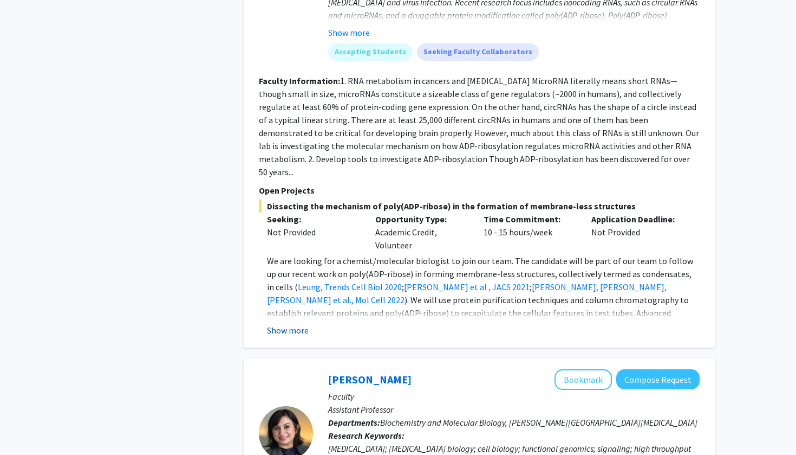
click at [296, 323] on button "Show more" at bounding box center [288, 329] width 42 height 13
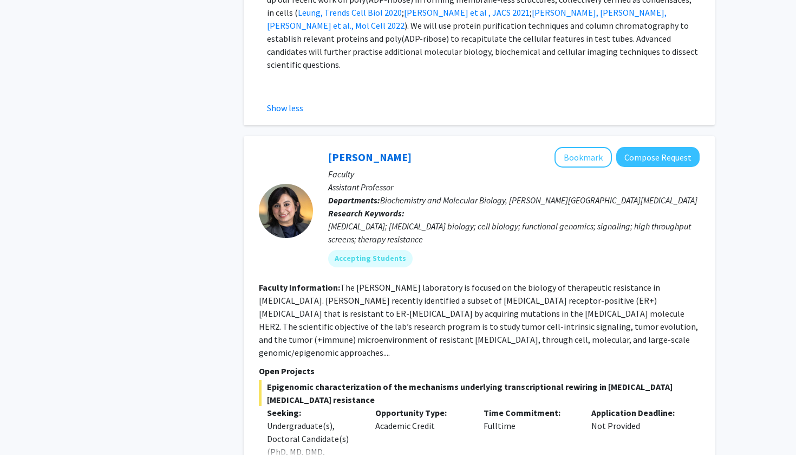
scroll to position [4196, 0]
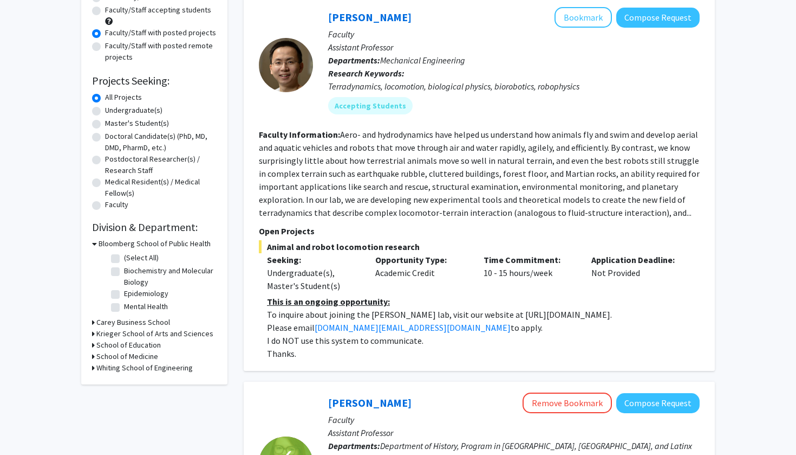
scroll to position [113, 0]
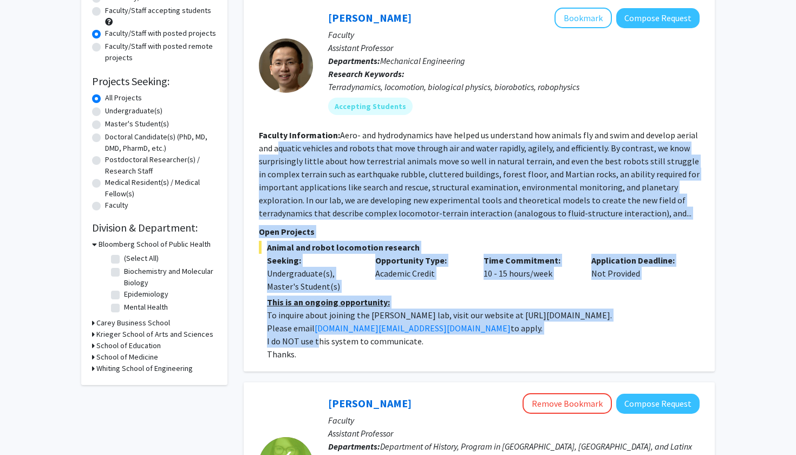
drag, startPoint x: 319, startPoint y: 347, endPoint x: 281, endPoint y: 142, distance: 207.8
click at [281, 142] on fg-search-faculty "[PERSON_NAME] Bookmark Compose Request Faculty Assistant Professor Departments:…" at bounding box center [479, 184] width 441 height 353
click at [281, 142] on section "Faculty Information: Aero- and hydrodynamics have helped us understand how anim…" at bounding box center [479, 173] width 441 height 91
drag, startPoint x: 281, startPoint y: 142, endPoint x: 308, endPoint y: 340, distance: 199.0
click at [308, 340] on fg-search-faculty "[PERSON_NAME] Bookmark Compose Request Faculty Assistant Professor Departments:…" at bounding box center [479, 184] width 441 height 353
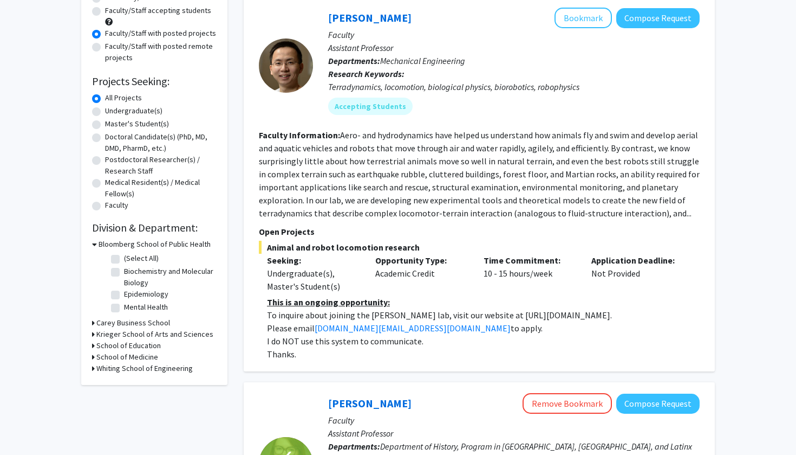
click at [304, 352] on p "Thanks." at bounding box center [483, 353] width 433 height 13
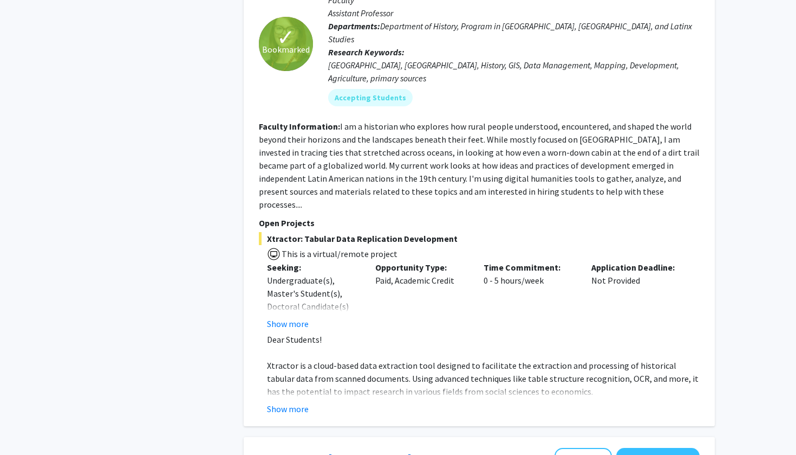
scroll to position [543, 0]
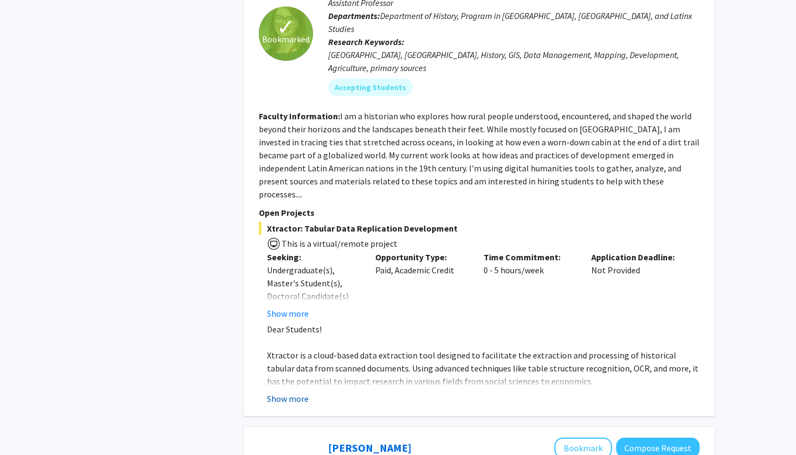
click at [293, 392] on button "Show more" at bounding box center [288, 398] width 42 height 13
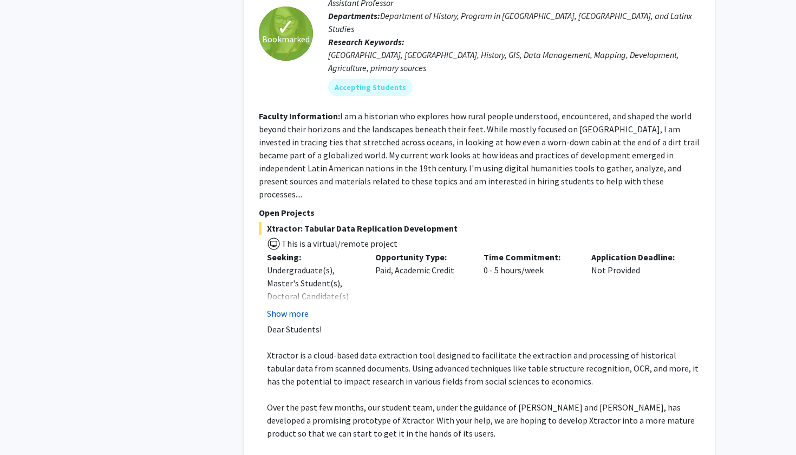
click at [295, 307] on button "Show more" at bounding box center [288, 313] width 42 height 13
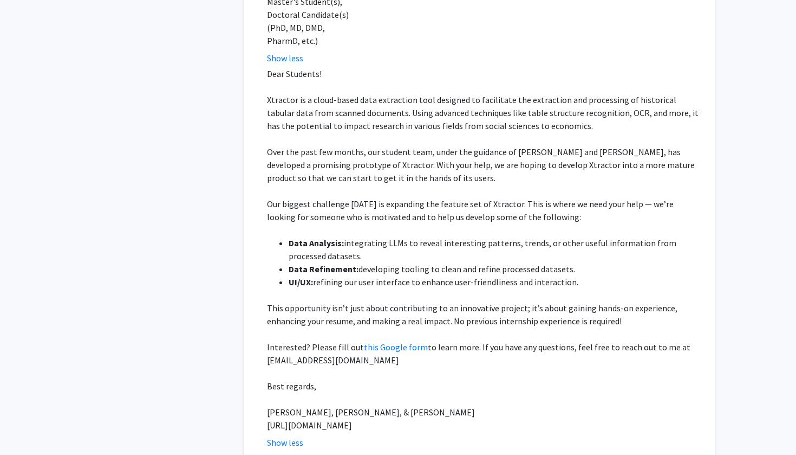
scroll to position [780, 0]
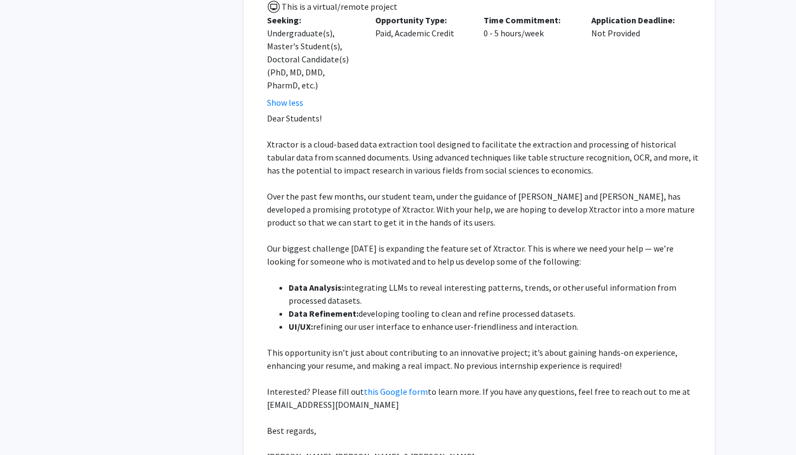
click at [355, 144] on span "Xtractor is a cloud-based data extraction tool designed to facilitate the extra…" at bounding box center [483, 157] width 432 height 37
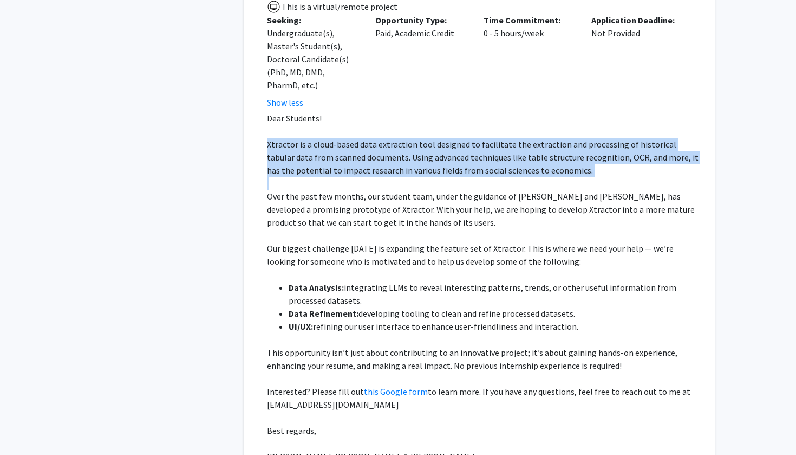
click at [355, 144] on span "Xtractor is a cloud-based data extraction tool designed to facilitate the extra…" at bounding box center [483, 157] width 432 height 37
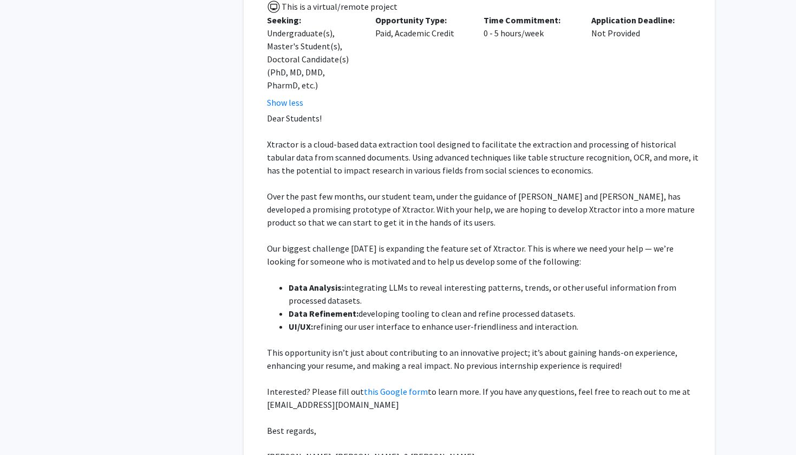
click at [312, 229] on p at bounding box center [483, 235] width 433 height 13
click at [333, 177] on p at bounding box center [483, 183] width 433 height 13
click at [322, 190] on p "Over the past few months, our student team, under the guidance of [PERSON_NAME]…" at bounding box center [483, 209] width 433 height 39
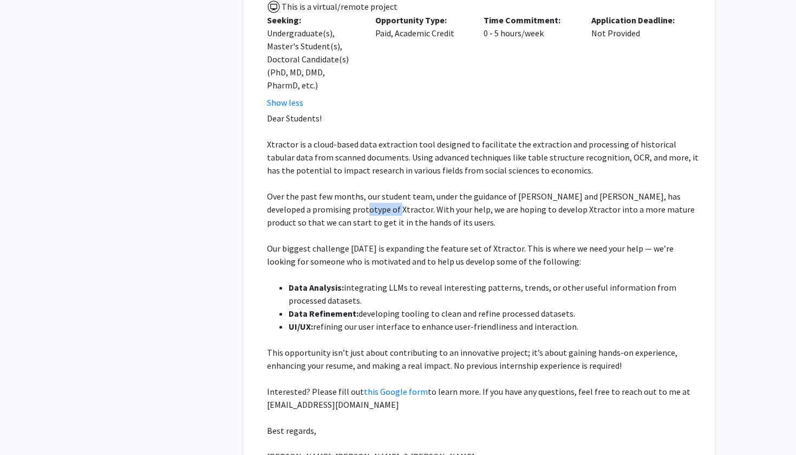
click at [322, 190] on p "Over the past few months, our student team, under the guidance of [PERSON_NAME]…" at bounding box center [483, 209] width 433 height 39
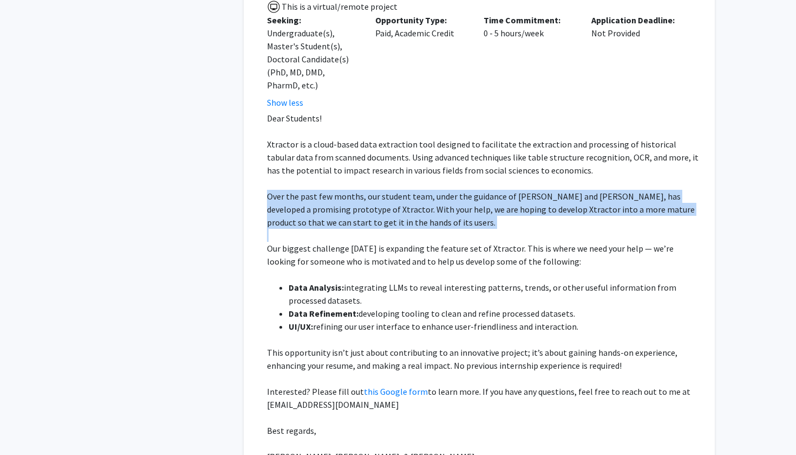
click at [322, 190] on p "Over the past few months, our student team, under the guidance of [PERSON_NAME]…" at bounding box center [483, 209] width 433 height 39
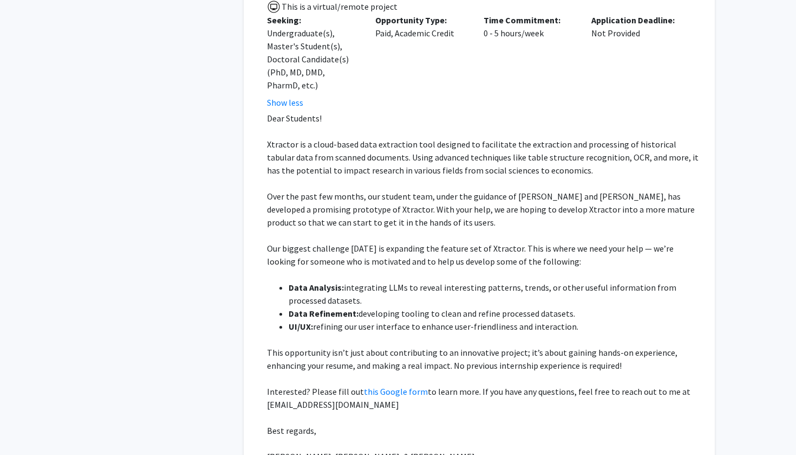
click at [310, 243] on span "Our biggest challenge [DATE] is expanding the feature set of Xtractor. This is …" at bounding box center [470, 255] width 407 height 24
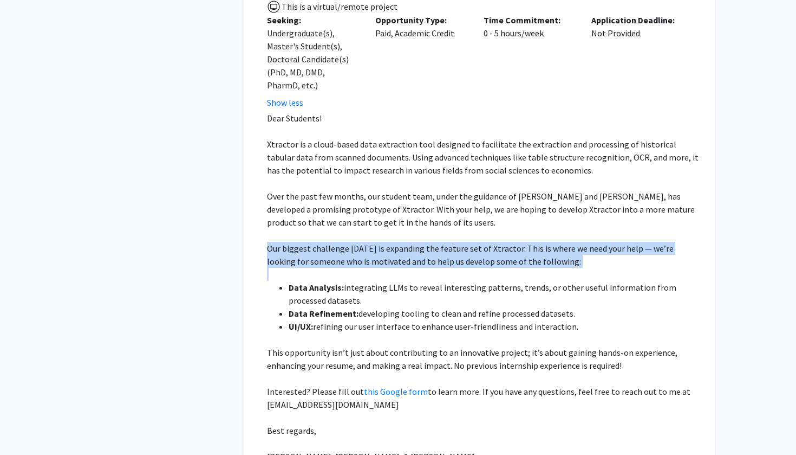
click at [310, 243] on span "Our biggest challenge [DATE] is expanding the feature set of Xtractor. This is …" at bounding box center [470, 255] width 407 height 24
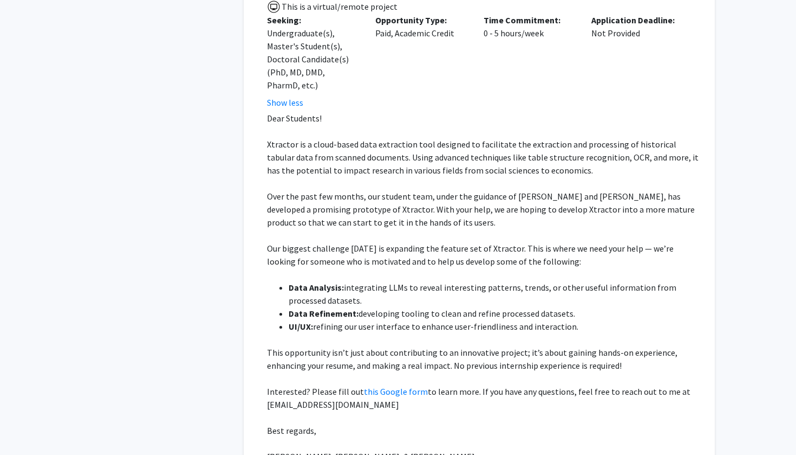
click at [302, 282] on strong "Data Analysis:" at bounding box center [316, 287] width 55 height 11
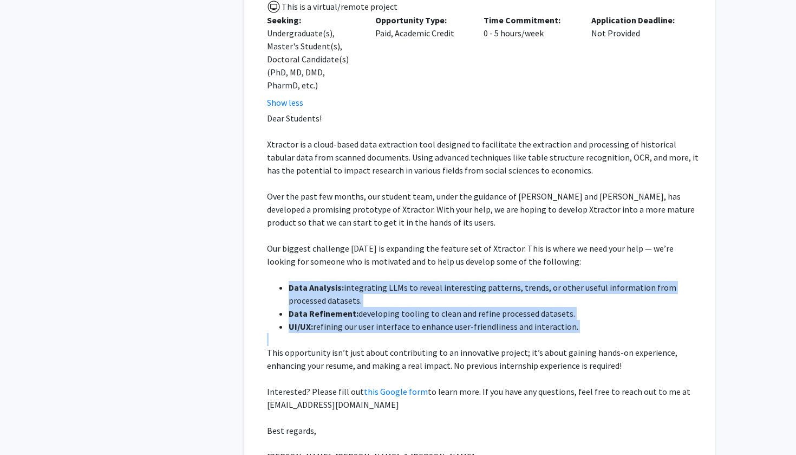
drag, startPoint x: 302, startPoint y: 264, endPoint x: 308, endPoint y: 310, distance: 45.9
click at [308, 310] on div "Dear Students! Xtractor is a cloud-based data extraction tool designed to facil…" at bounding box center [483, 294] width 433 height 364
click at [308, 333] on p at bounding box center [483, 339] width 433 height 13
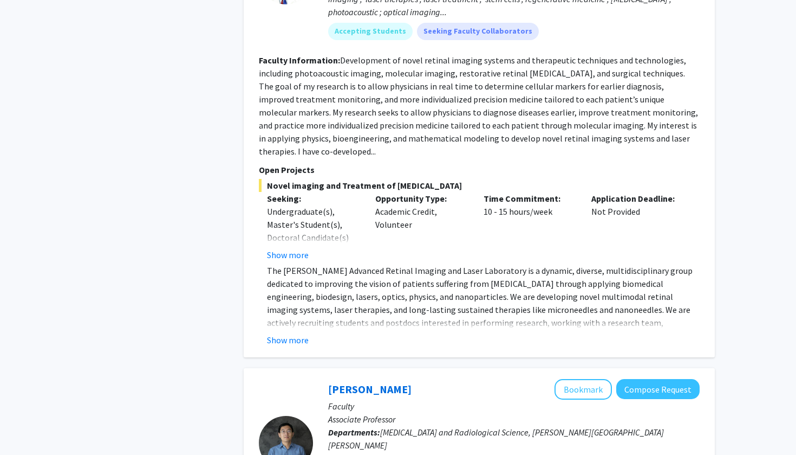
scroll to position [1399, 0]
click at [279, 333] on button "Show more" at bounding box center [288, 339] width 42 height 13
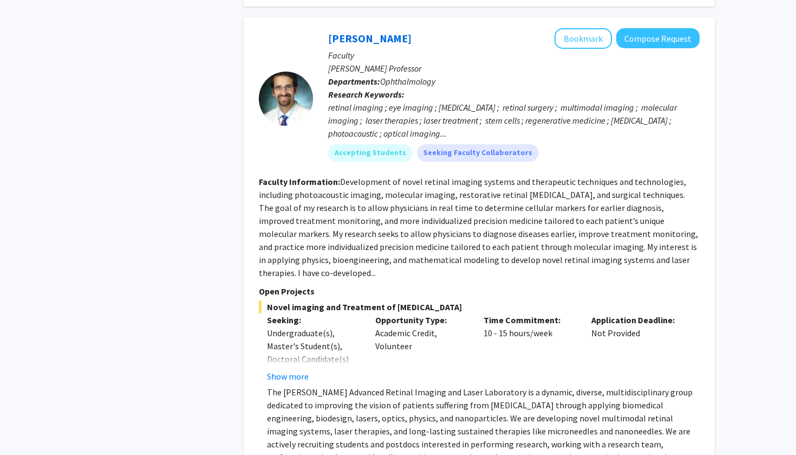
scroll to position [1269, 0]
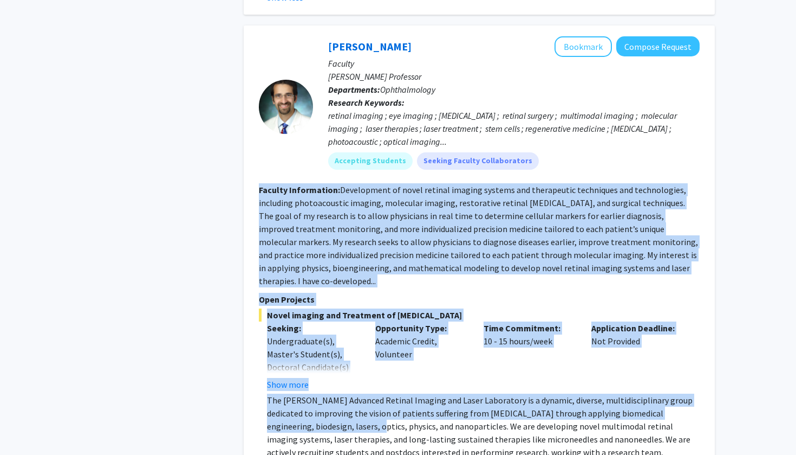
drag, startPoint x: 261, startPoint y: 163, endPoint x: 303, endPoint y: 384, distance: 224.5
click at [303, 384] on fg-search-faculty "[PERSON_NAME] Bookmark Compose Request Faculty [PERSON_NAME] Professor Departme…" at bounding box center [479, 275] width 441 height 478
click at [302, 393] on p "The [PERSON_NAME] Advanced Retinal Imaging and Laser Laboratory is a dynamic, d…" at bounding box center [483, 445] width 433 height 104
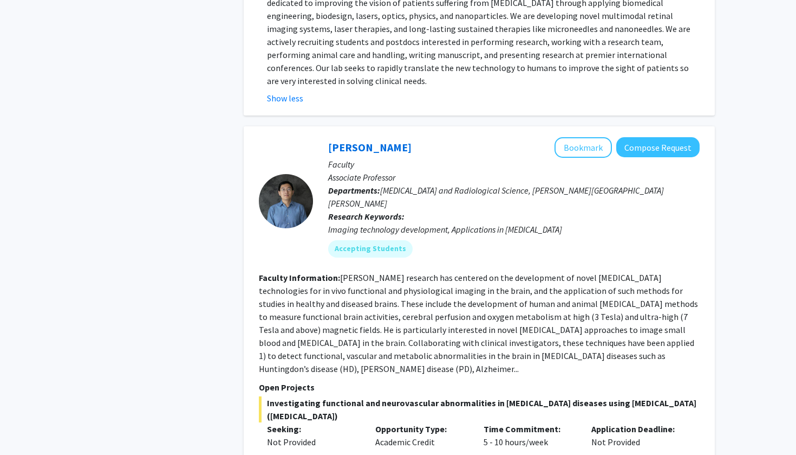
scroll to position [1728, 0]
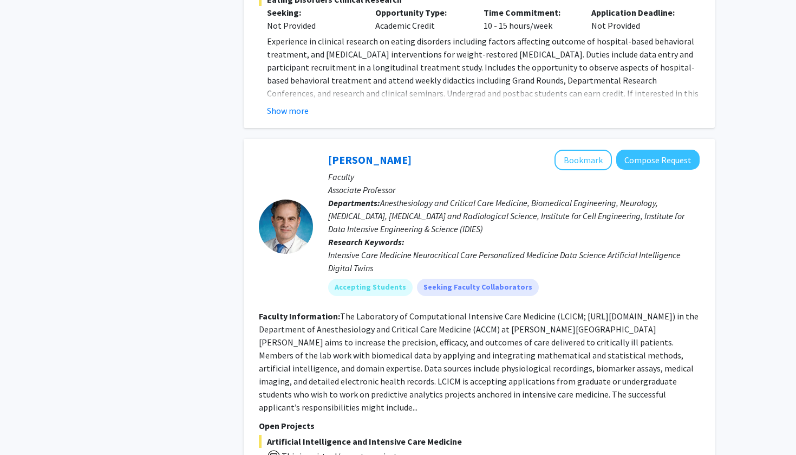
scroll to position [3230, 0]
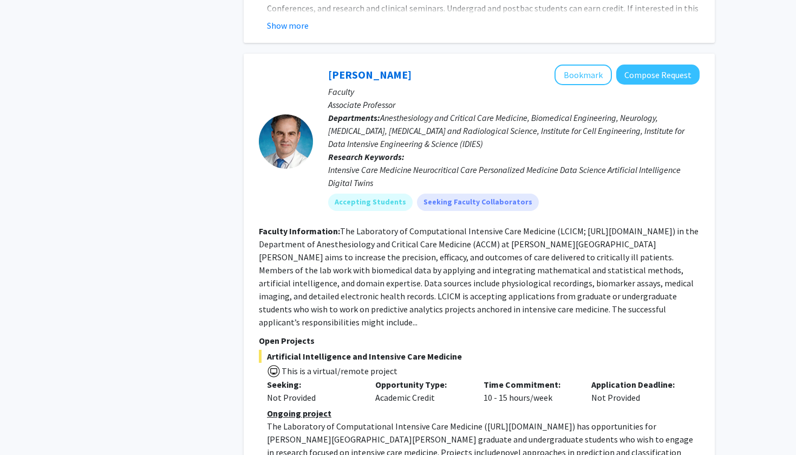
scroll to position [3265, 0]
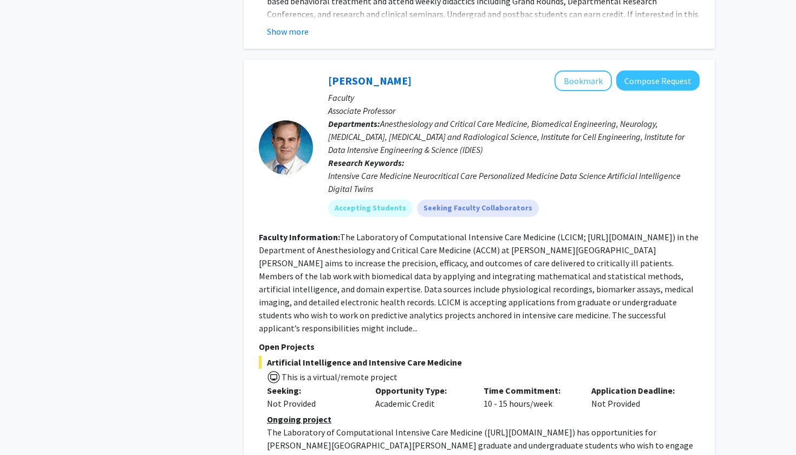
click at [383, 231] on fg-read-more "The Laboratory of Computational Intensive Care Medicine (LCICM; [URL][DOMAIN_NA…" at bounding box center [479, 282] width 440 height 102
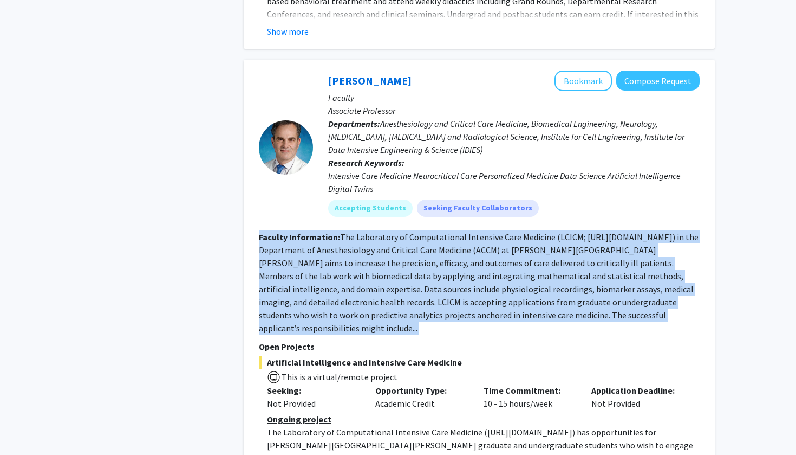
click at [383, 231] on fg-read-more "The Laboratory of Computational Intensive Care Medicine (LCICM; [URL][DOMAIN_NA…" at bounding box center [479, 282] width 440 height 102
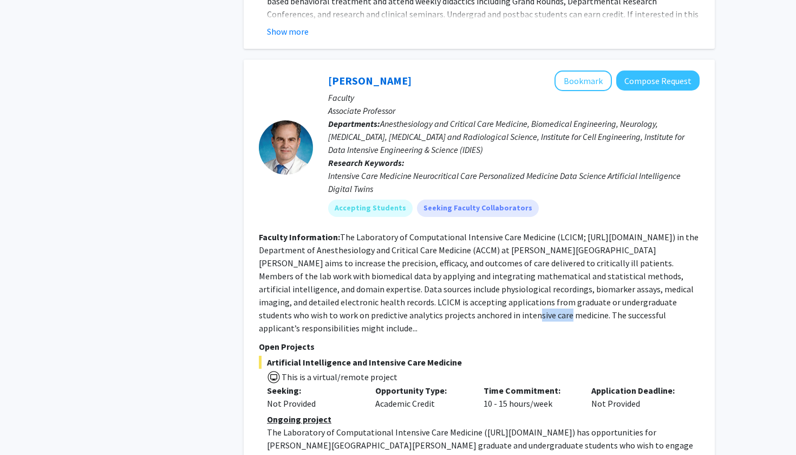
click at [383, 231] on fg-read-more "The Laboratory of Computational Intensive Care Medicine (LCICM; [URL][DOMAIN_NA…" at bounding box center [479, 282] width 440 height 102
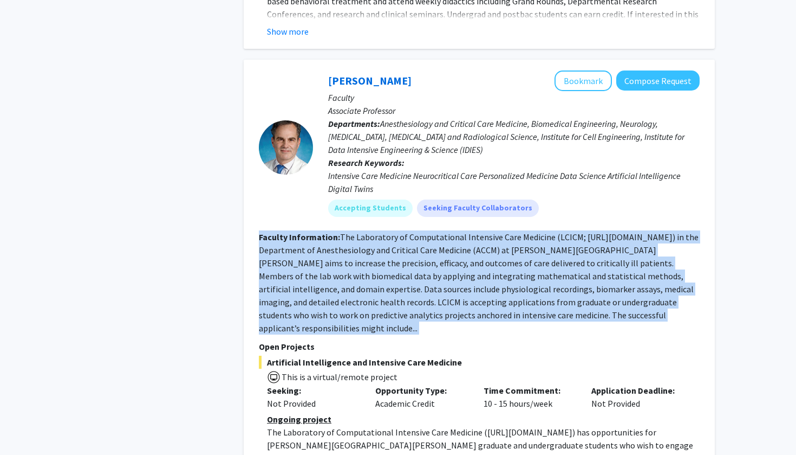
click at [383, 231] on fg-read-more "The Laboratory of Computational Intensive Care Medicine (LCICM; [URL][DOMAIN_NA…" at bounding box center [479, 282] width 440 height 102
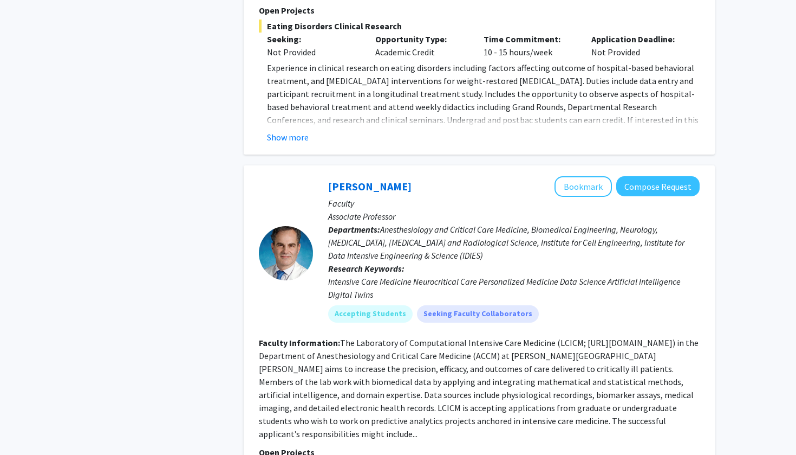
scroll to position [3157, 0]
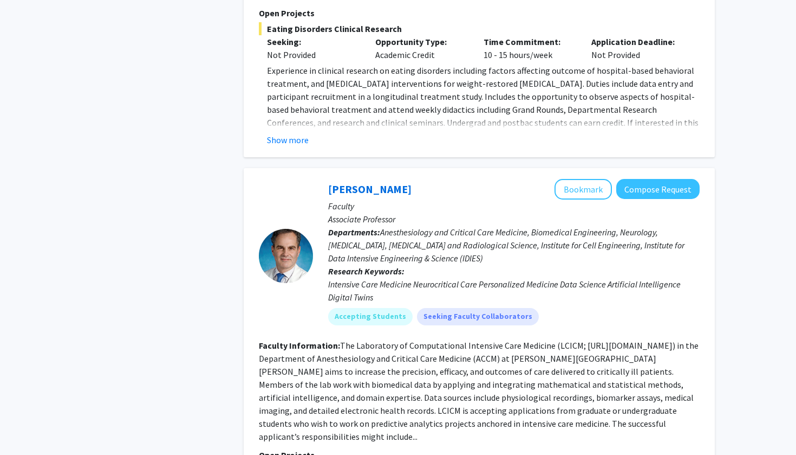
click at [365, 340] on fg-read-more "The Laboratory of Computational Intensive Care Medicine (LCICM; [URL][DOMAIN_NA…" at bounding box center [479, 391] width 440 height 102
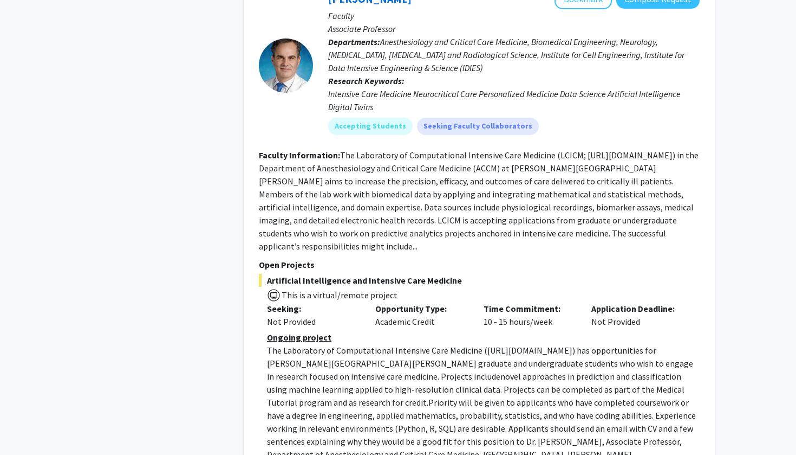
scroll to position [3357, 0]
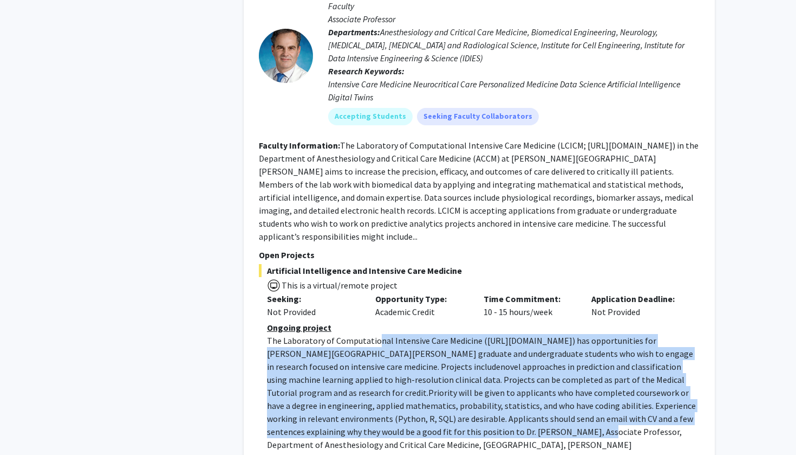
drag, startPoint x: 374, startPoint y: 228, endPoint x: 386, endPoint y: 313, distance: 85.3
click at [386, 334] on p "The Laboratory of Computational Intensive Care Medicine ( [URL][DOMAIN_NAME] ) …" at bounding box center [483, 399] width 433 height 130
drag, startPoint x: 386, startPoint y: 313, endPoint x: 394, endPoint y: 223, distance: 89.8
click at [394, 334] on p "The Laboratory of Computational Intensive Care Medicine ( [URL][DOMAIN_NAME] ) …" at bounding box center [483, 399] width 433 height 130
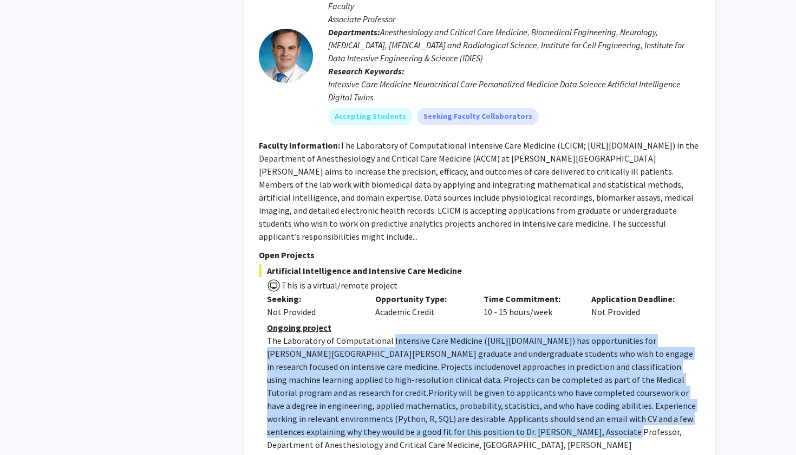
click at [394, 335] on span "The Laboratory of Computational Intensive Care Medicine (" at bounding box center [377, 340] width 221 height 11
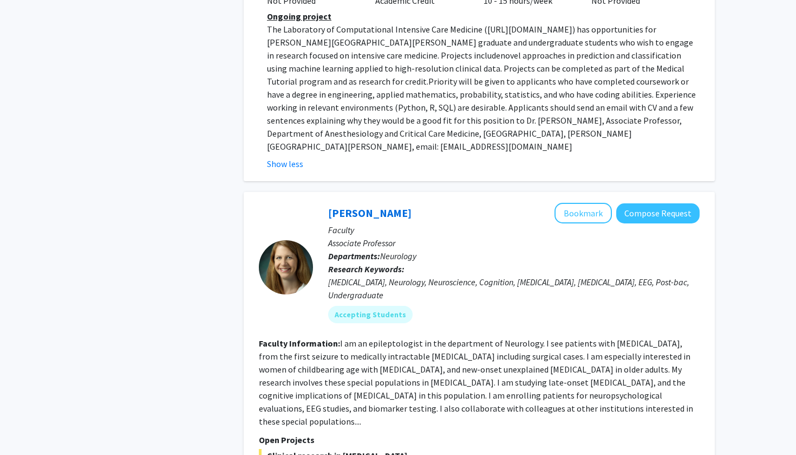
scroll to position [3694, 0]
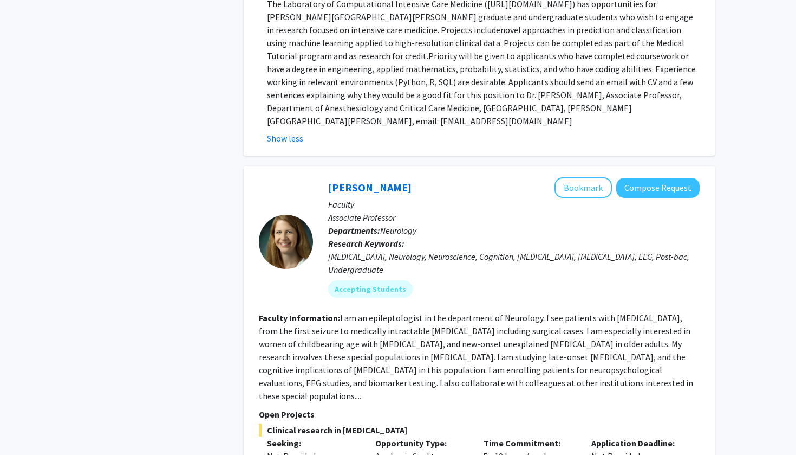
drag, startPoint x: 378, startPoint y: 362, endPoint x: 297, endPoint y: 338, distance: 84.3
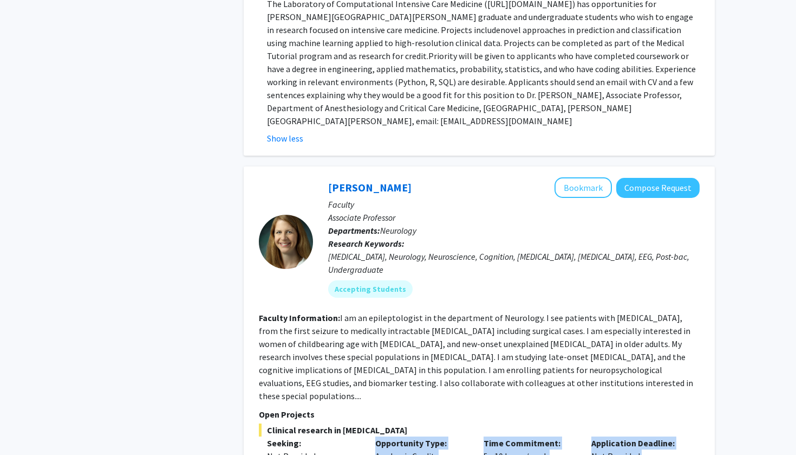
drag, startPoint x: 268, startPoint y: 334, endPoint x: 291, endPoint y: 357, distance: 31.8
click at [291, 423] on div "Clinical research in [MEDICAL_DATA] Seeking: Not Provided Opportunity Type: Aca…" at bounding box center [479, 463] width 441 height 81
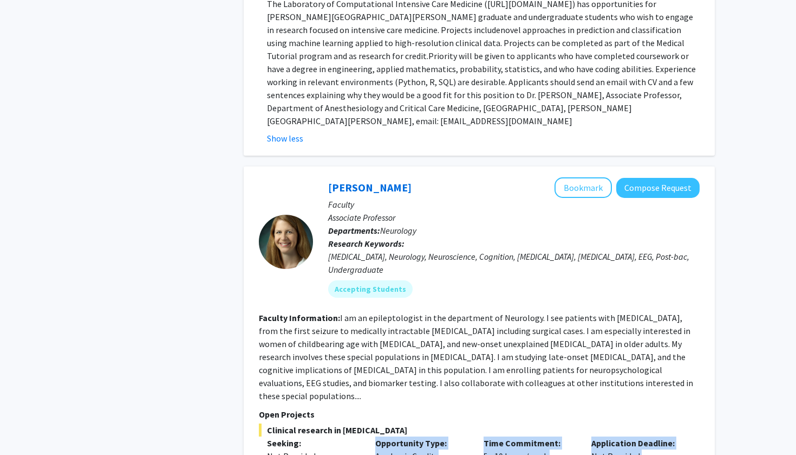
drag, startPoint x: 300, startPoint y: 359, endPoint x: 274, endPoint y: 333, distance: 37.2
click at [274, 423] on div "Clinical research in [MEDICAL_DATA] Seeking: Not Provided Opportunity Type: Aca…" at bounding box center [479, 463] width 441 height 81
click at [274, 436] on div "Seeking: Not Provided" at bounding box center [313, 455] width 108 height 39
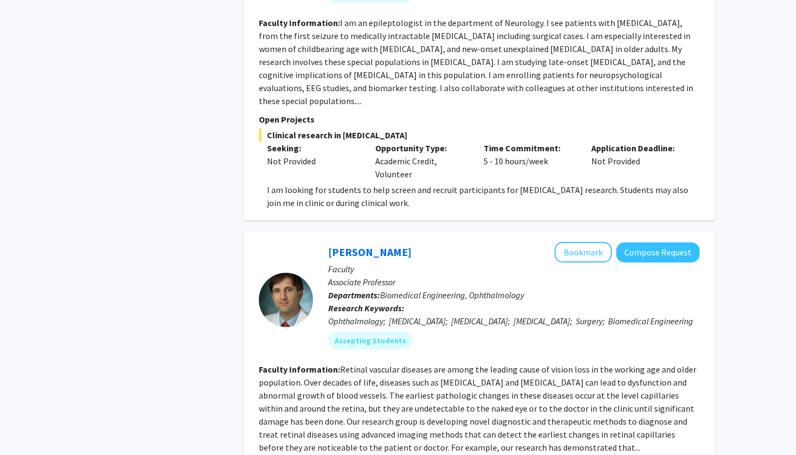
scroll to position [4045, 0]
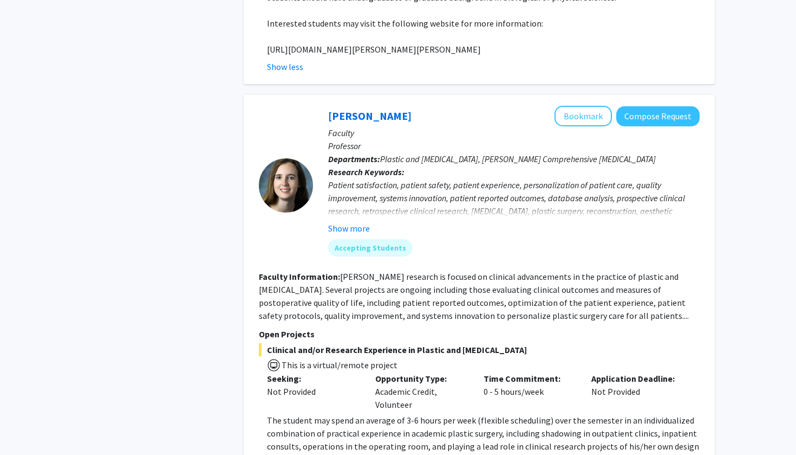
scroll to position [4604, 0]
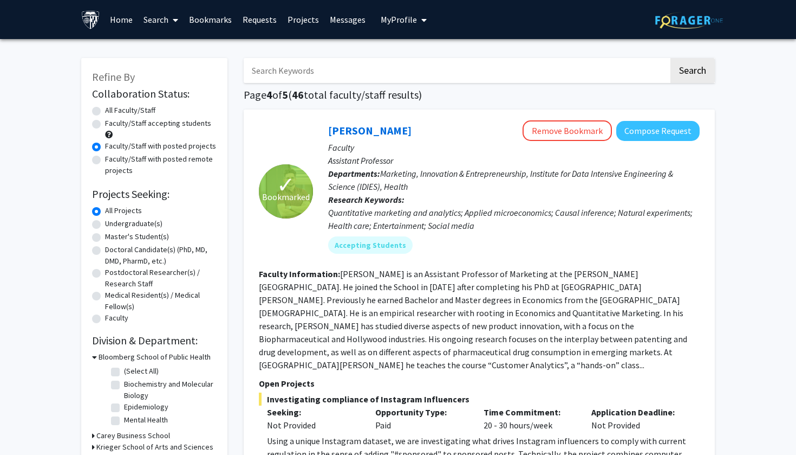
scroll to position [160, 0]
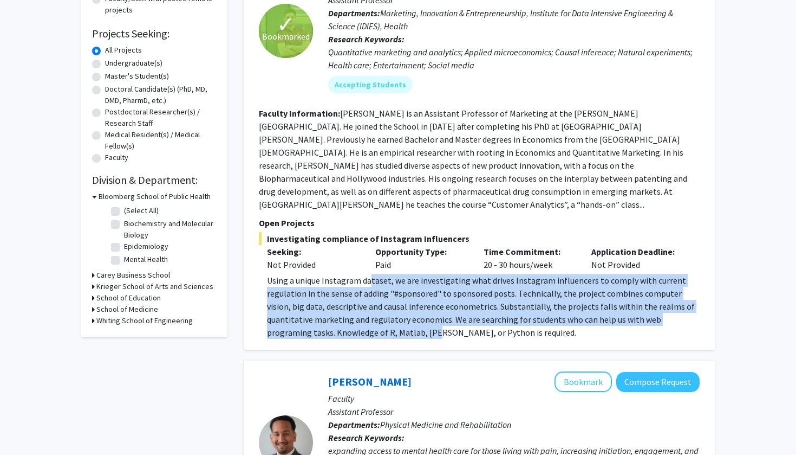
drag, startPoint x: 370, startPoint y: 271, endPoint x: 390, endPoint y: 322, distance: 55.0
click at [390, 323] on div "Using a unique Instagram dataset, we are investigating what drives Instagram in…" at bounding box center [483, 306] width 433 height 65
click at [389, 321] on div "Using a unique Instagram dataset, we are investigating what drives Instagram in…" at bounding box center [483, 306] width 433 height 65
drag, startPoint x: 389, startPoint y: 332, endPoint x: 338, endPoint y: 268, distance: 82.1
click at [338, 268] on div "✓ Bookmarked [PERSON_NAME] Remove Bookmark Compose Request Faculty Assistant Pr…" at bounding box center [479, 149] width 471 height 400
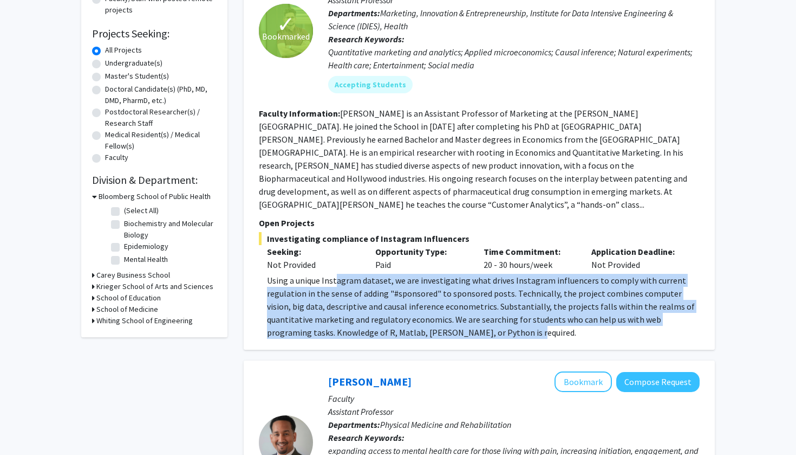
click at [337, 274] on div "Using a unique Instagram dataset, we are investigating what drives Instagram in…" at bounding box center [483, 306] width 433 height 65
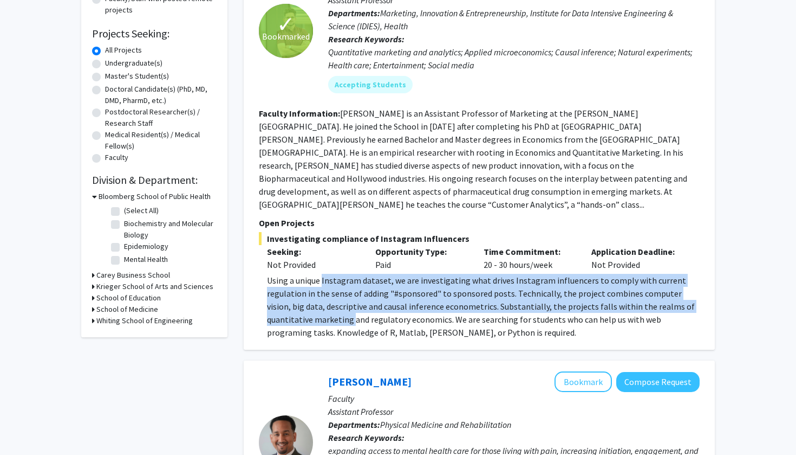
drag, startPoint x: 337, startPoint y: 267, endPoint x: 349, endPoint y: 308, distance: 42.5
click at [350, 308] on div "Using a unique Instagram dataset, we are investigating what drives Instagram in…" at bounding box center [483, 306] width 433 height 65
click at [349, 308] on div "Using a unique Instagram dataset, we are investigating what drives Instagram in…" at bounding box center [483, 306] width 433 height 65
drag, startPoint x: 349, startPoint y: 308, endPoint x: 349, endPoint y: 271, distance: 36.8
click at [349, 274] on div "Using a unique Instagram dataset, we are investigating what drives Instagram in…" at bounding box center [483, 306] width 433 height 65
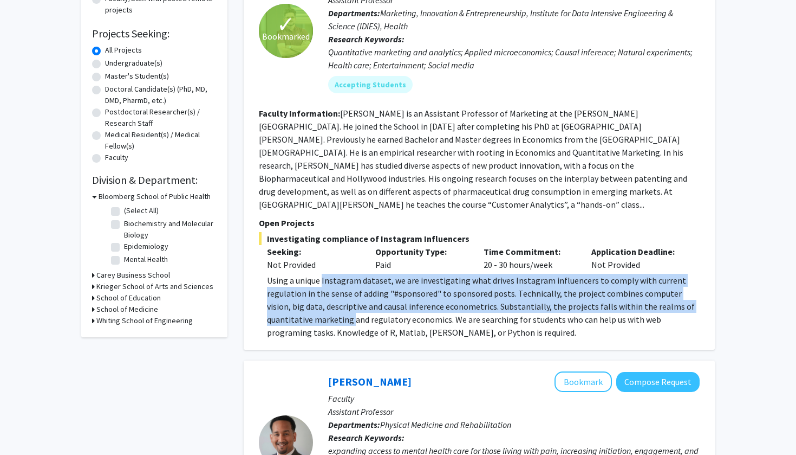
click at [349, 274] on div "Using a unique Instagram dataset, we are investigating what drives Instagram in…" at bounding box center [483, 306] width 433 height 65
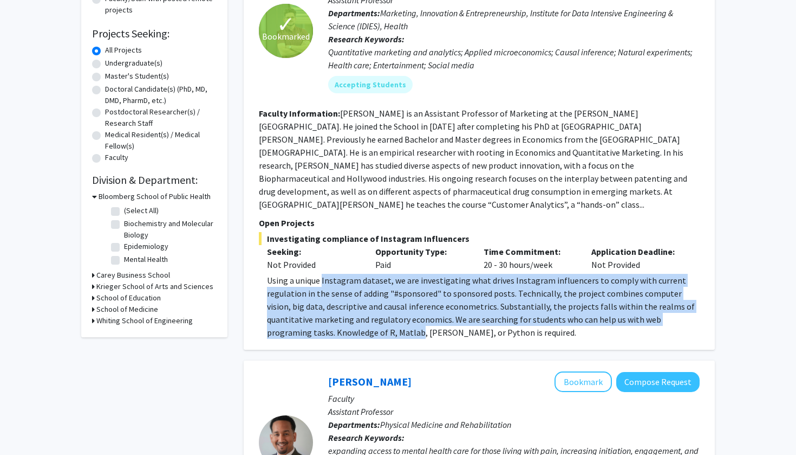
drag, startPoint x: 349, startPoint y: 271, endPoint x: 357, endPoint y: 316, distance: 45.6
click at [357, 316] on div "Using a unique Instagram dataset, we are investigating what drives Instagram in…" at bounding box center [483, 306] width 433 height 65
click at [356, 315] on div "Using a unique Instagram dataset, we are investigating what drives Instagram in…" at bounding box center [483, 306] width 433 height 65
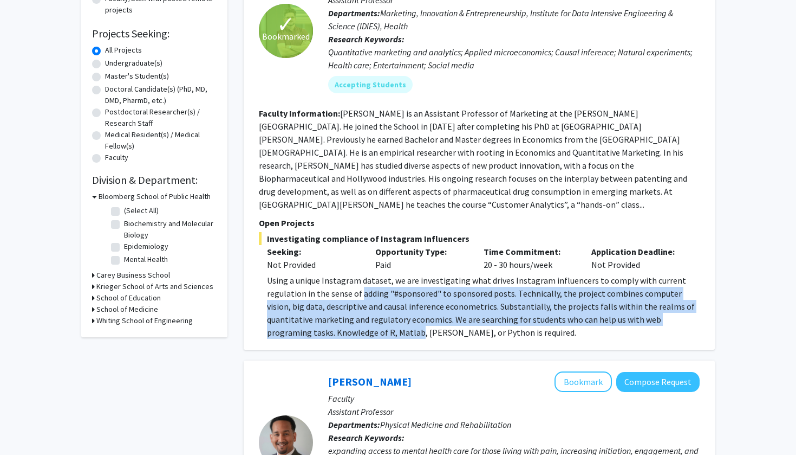
drag, startPoint x: 356, startPoint y: 315, endPoint x: 365, endPoint y: 279, distance: 36.9
click at [365, 279] on div "Using a unique Instagram dataset, we are investigating what drives Instagram in…" at bounding box center [483, 306] width 433 height 65
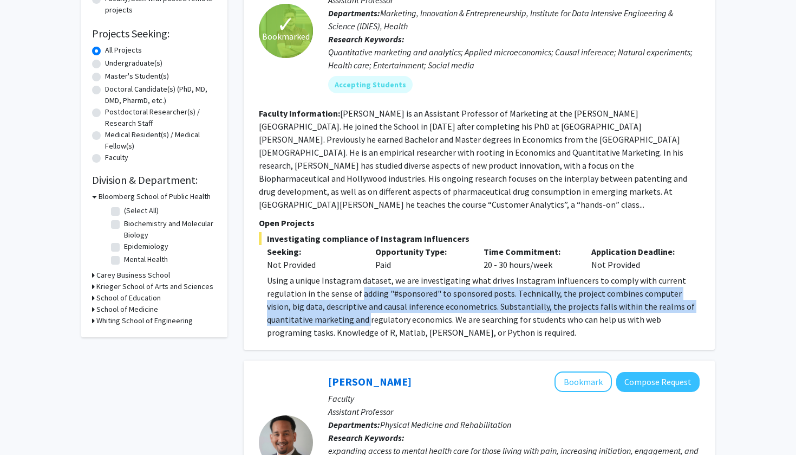
drag, startPoint x: 365, startPoint y: 279, endPoint x: 365, endPoint y: 310, distance: 30.9
click at [365, 310] on div "Using a unique Instagram dataset, we are investigating what drives Instagram in…" at bounding box center [483, 306] width 433 height 65
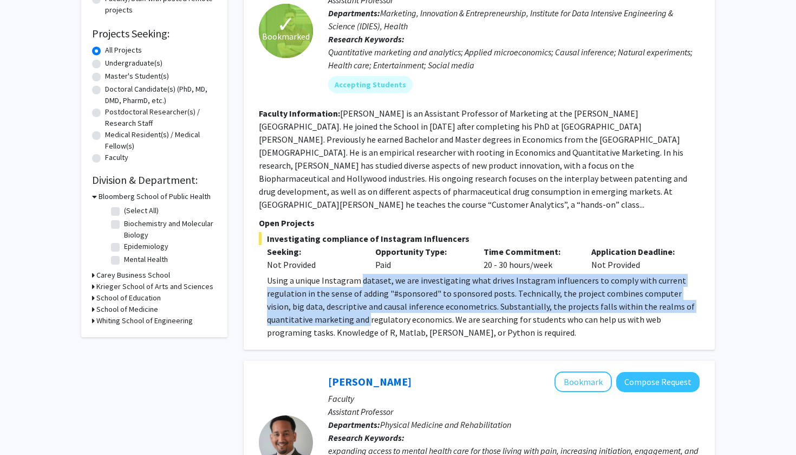
drag, startPoint x: 365, startPoint y: 310, endPoint x: 365, endPoint y: 268, distance: 41.7
click at [365, 274] on div "Using a unique Instagram dataset, we are investigating what drives Instagram in…" at bounding box center [483, 306] width 433 height 65
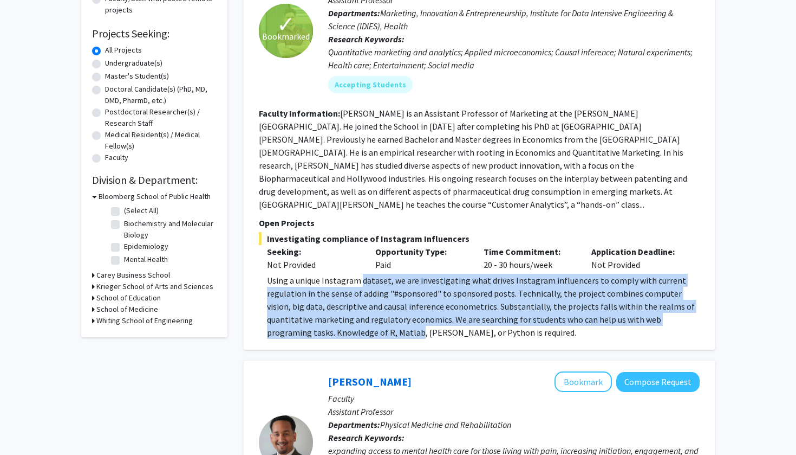
drag, startPoint x: 365, startPoint y: 268, endPoint x: 371, endPoint y: 322, distance: 54.5
click at [371, 322] on div "Using a unique Instagram dataset, we are investigating what drives Instagram in…" at bounding box center [483, 306] width 433 height 65
drag, startPoint x: 371, startPoint y: 322, endPoint x: 363, endPoint y: 272, distance: 51.0
click at [363, 274] on div "Using a unique Instagram dataset, we are investigating what drives Instagram in…" at bounding box center [483, 306] width 433 height 65
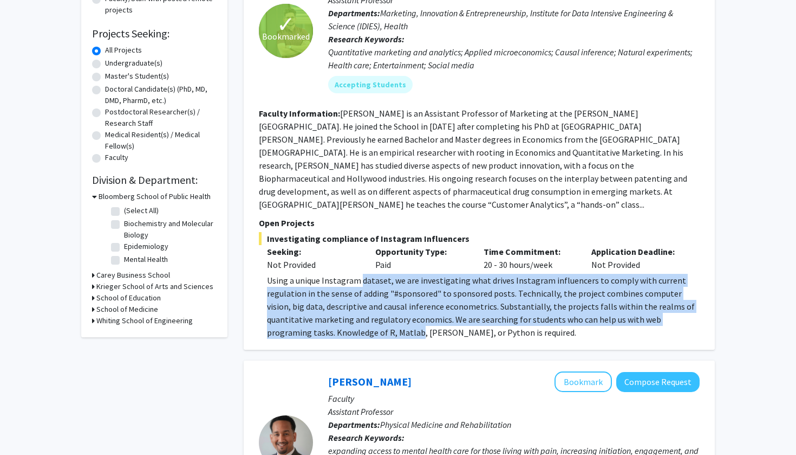
click at [363, 274] on div "Using a unique Instagram dataset, we are investigating what drives Instagram in…" at bounding box center [483, 306] width 433 height 65
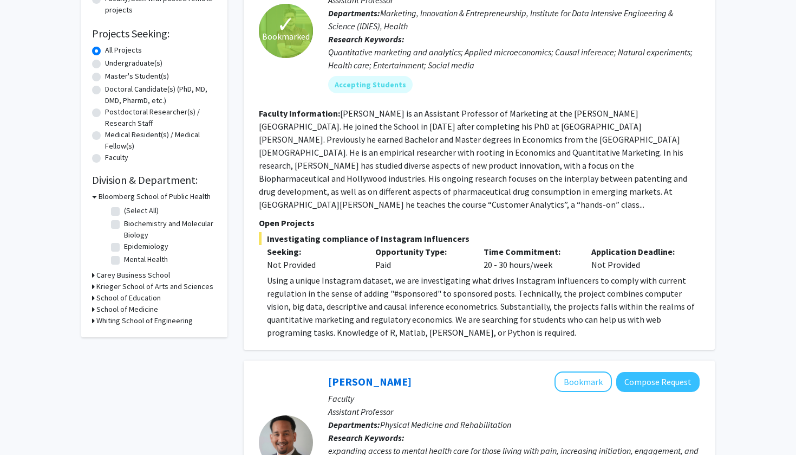
scroll to position [399, 0]
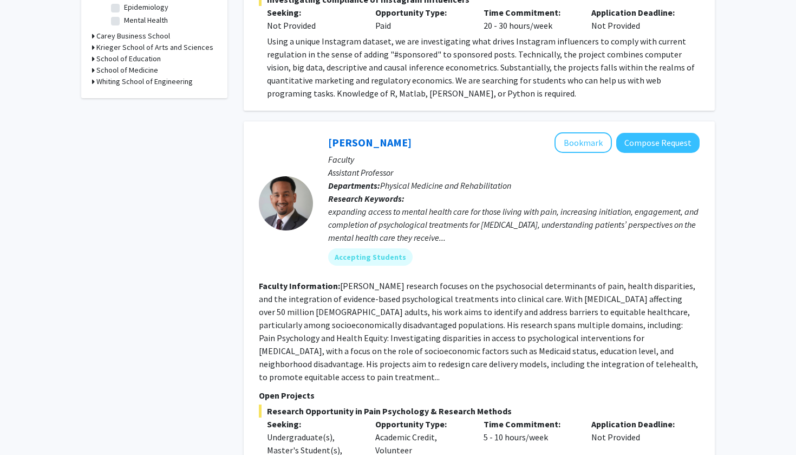
click at [363, 280] on fg-read-more "[PERSON_NAME] research focuses on the psychosocial determinants of pain, health…" at bounding box center [478, 331] width 439 height 102
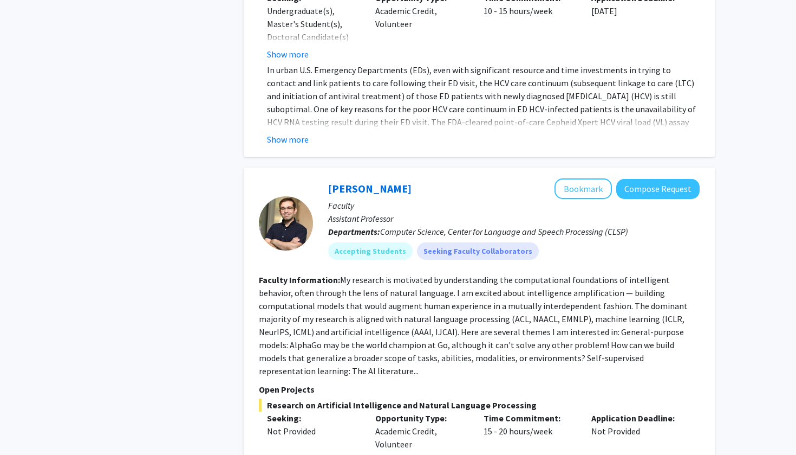
scroll to position [1358, 0]
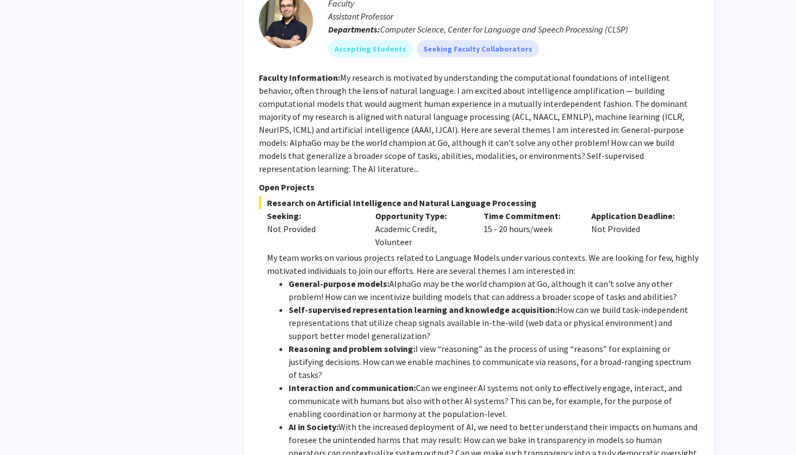
scroll to position [1573, 0]
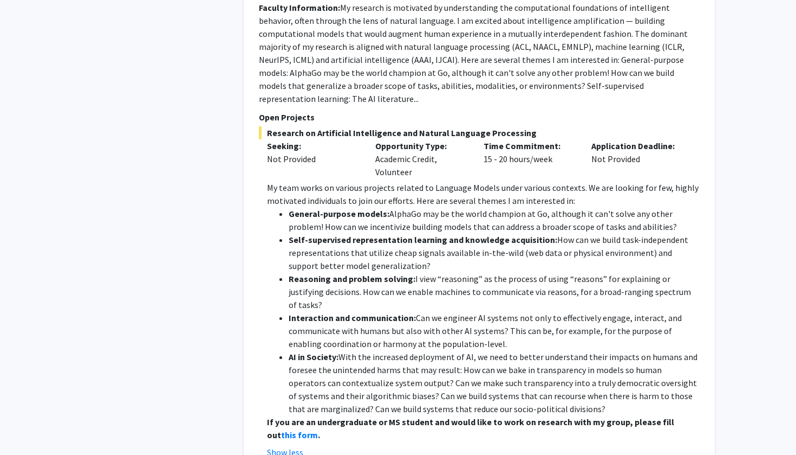
click at [333, 416] on strong "If you are an undergraduate or MS student and would like to work on research wi…" at bounding box center [470, 428] width 407 height 24
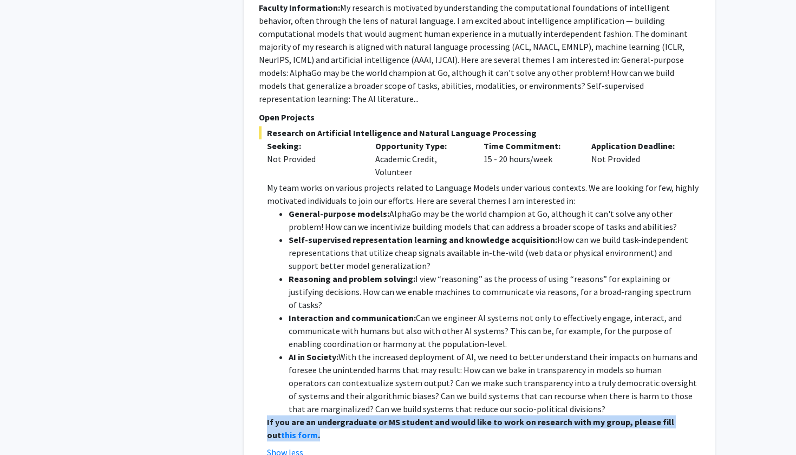
click at [333, 416] on strong "If you are an undergraduate or MS student and would like to work on research wi…" at bounding box center [470, 428] width 407 height 24
drag, startPoint x: 333, startPoint y: 357, endPoint x: 334, endPoint y: 209, distance: 147.4
click at [333, 210] on div "My team works on various projects related to Language Models under various cont…" at bounding box center [483, 311] width 433 height 260
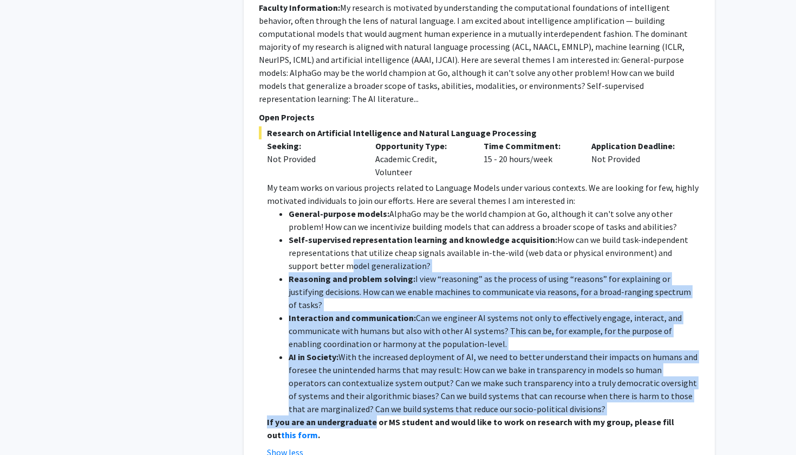
click at [334, 233] on li "Self-supervised representation learning and knowledge acquisition: How can we b…" at bounding box center [494, 252] width 411 height 39
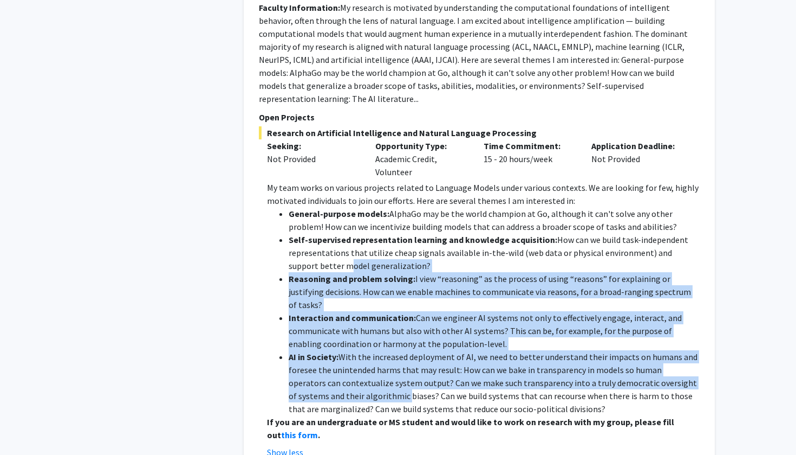
drag, startPoint x: 334, startPoint y: 209, endPoint x: 347, endPoint y: 328, distance: 120.0
click at [348, 330] on ul "General-purpose models: AlphaGo may be the world champion at Go, although it ca…" at bounding box center [483, 311] width 433 height 208
click at [347, 350] on li "AI in Society: With the increased deployment of AI, we need to better understan…" at bounding box center [494, 382] width 411 height 65
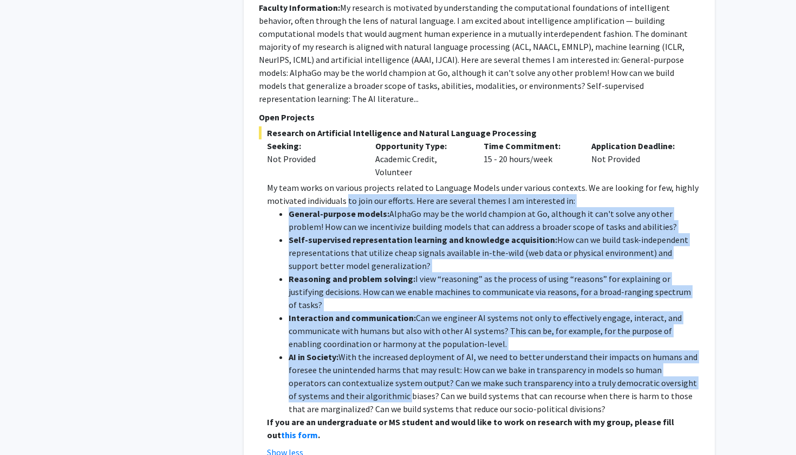
drag, startPoint x: 347, startPoint y: 328, endPoint x: 355, endPoint y: 140, distance: 188.2
click at [355, 181] on div "My team works on various projects related to Language Models under various cont…" at bounding box center [483, 311] width 433 height 260
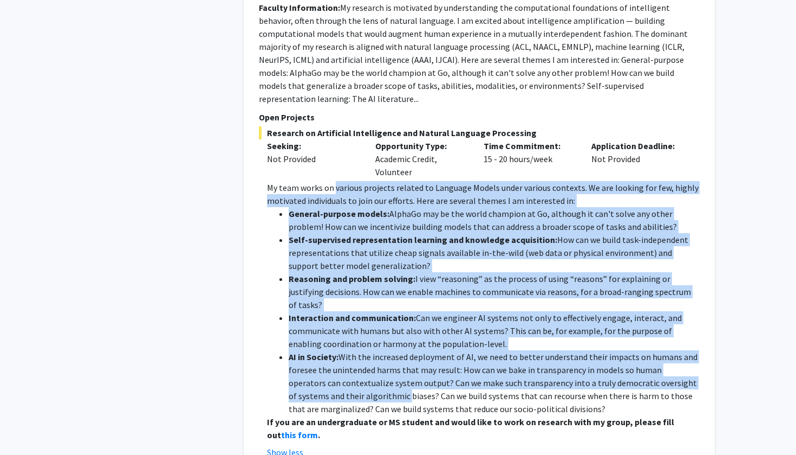
click at [356, 181] on p "My team works on various projects related to Language Models under various cont…" at bounding box center [483, 194] width 433 height 26
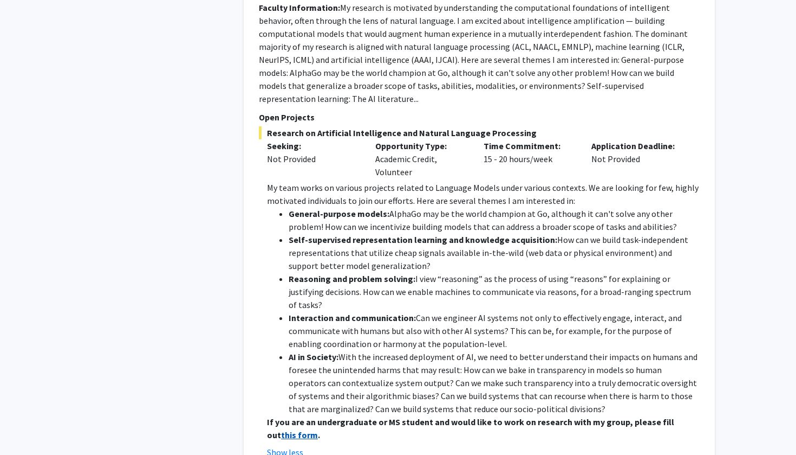
click at [318, 429] on strong "this form" at bounding box center [299, 434] width 37 height 11
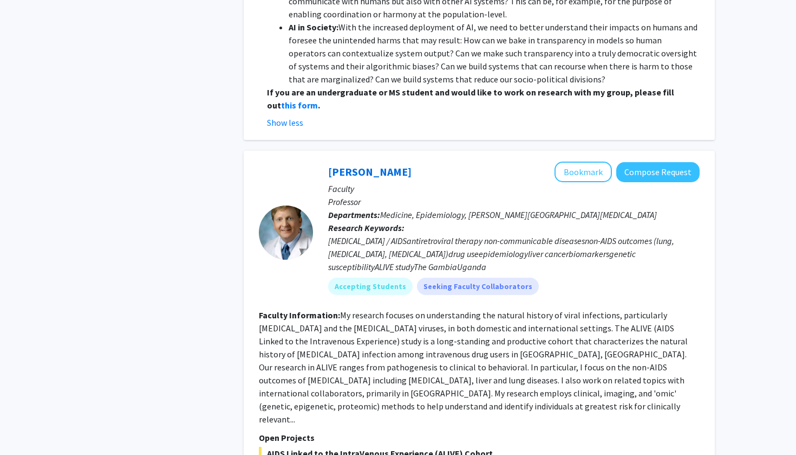
scroll to position [2025, 0]
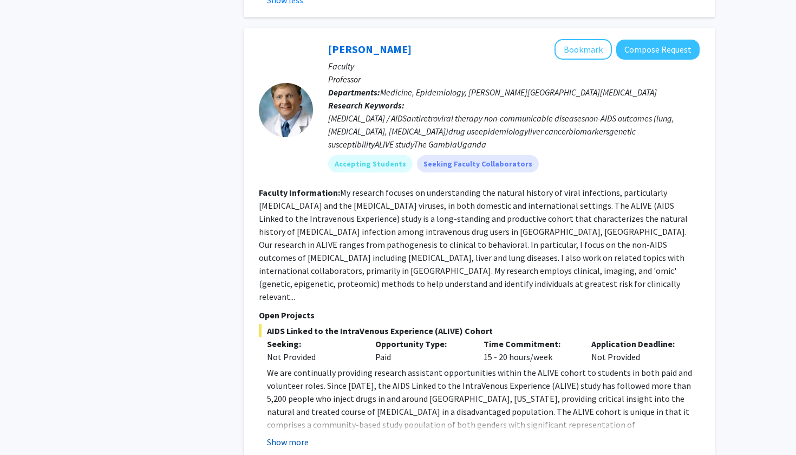
click at [281, 435] on button "Show more" at bounding box center [288, 441] width 42 height 13
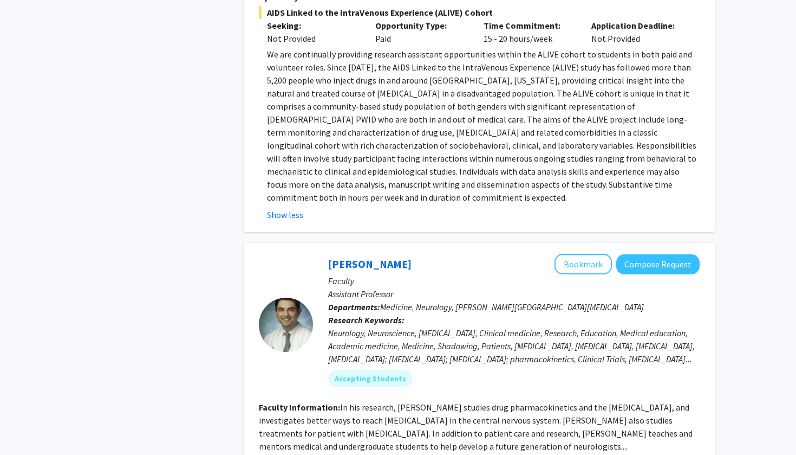
scroll to position [2468, 0]
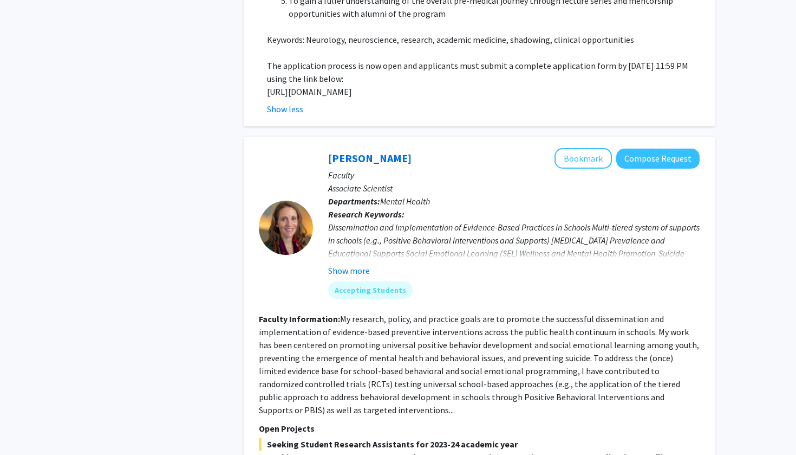
scroll to position [3351, 0]
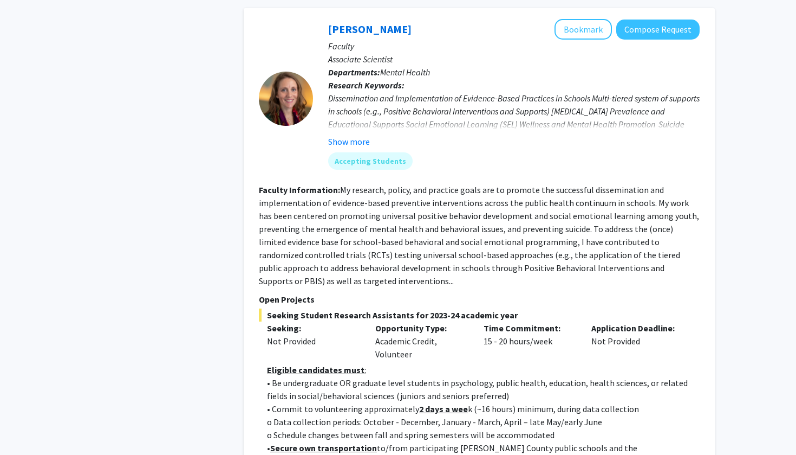
scroll to position [3366, 0]
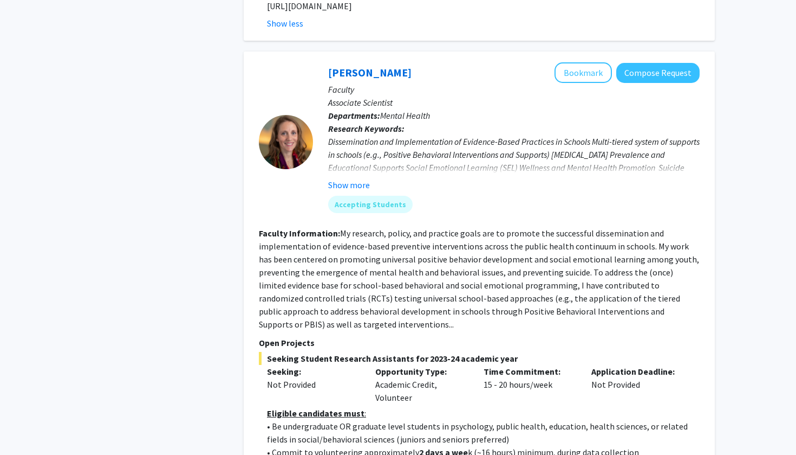
drag, startPoint x: 398, startPoint y: 375, endPoint x: 400, endPoint y: 401, distance: 26.1
drag, startPoint x: 400, startPoint y: 407, endPoint x: 381, endPoint y: 336, distance: 73.6
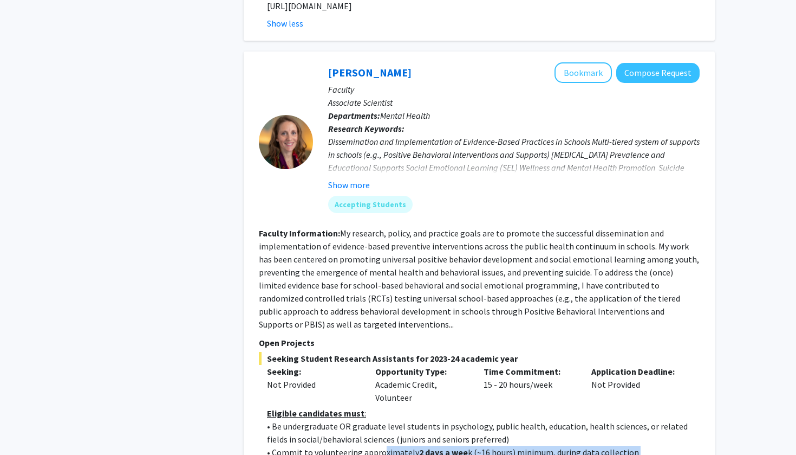
click at [381, 445] on p "• Commit to volunteering approximately 2 days a wee k (~16 hours) minimum, duri…" at bounding box center [483, 451] width 433 height 13
click at [374, 419] on p "• Be undergraduate OR graduate level students in psychology, public health, edu…" at bounding box center [483, 432] width 433 height 26
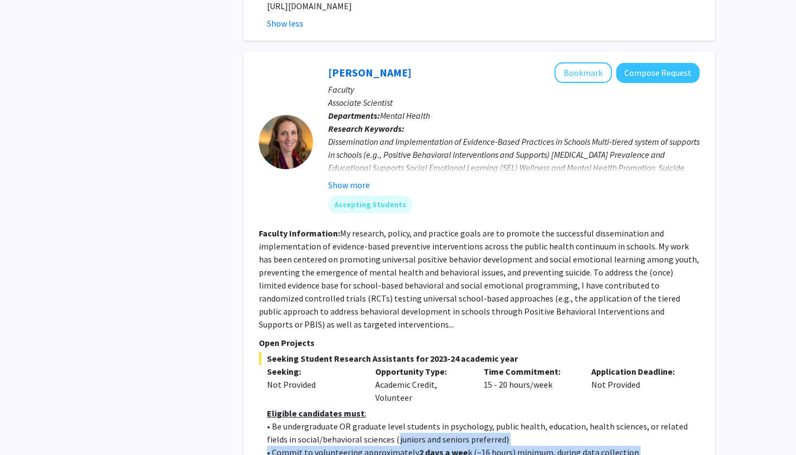
drag, startPoint x: 374, startPoint y: 326, endPoint x: 403, endPoint y: 424, distance: 102.7
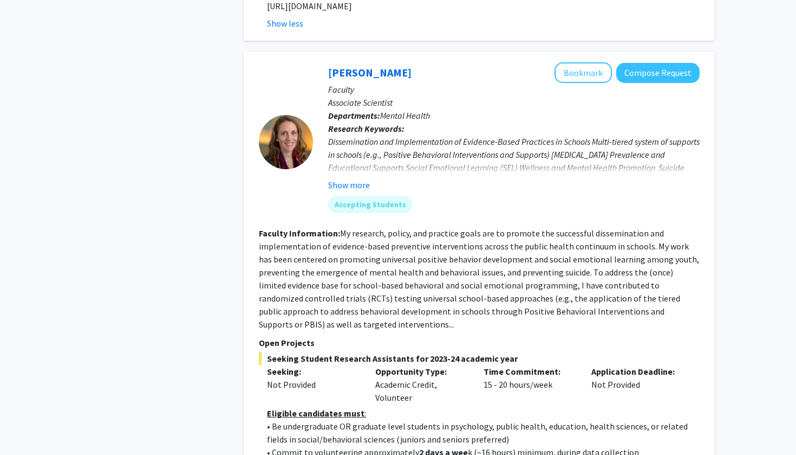
drag, startPoint x: 403, startPoint y: 424, endPoint x: 404, endPoint y: 342, distance: 82.4
click at [404, 445] on p "• Commit to volunteering approximately 2 days a wee k (~16 hours) minimum, duri…" at bounding box center [483, 451] width 433 height 13
drag, startPoint x: 404, startPoint y: 342, endPoint x: 415, endPoint y: 448, distance: 106.8
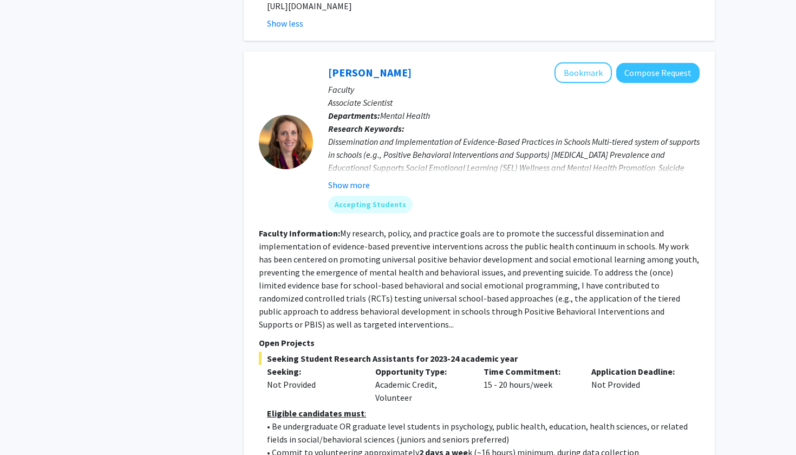
scroll to position [3372, 0]
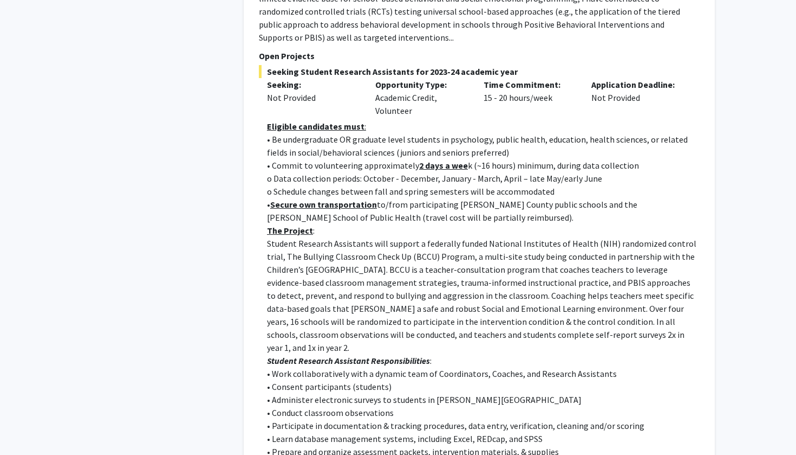
scroll to position [3701, 0]
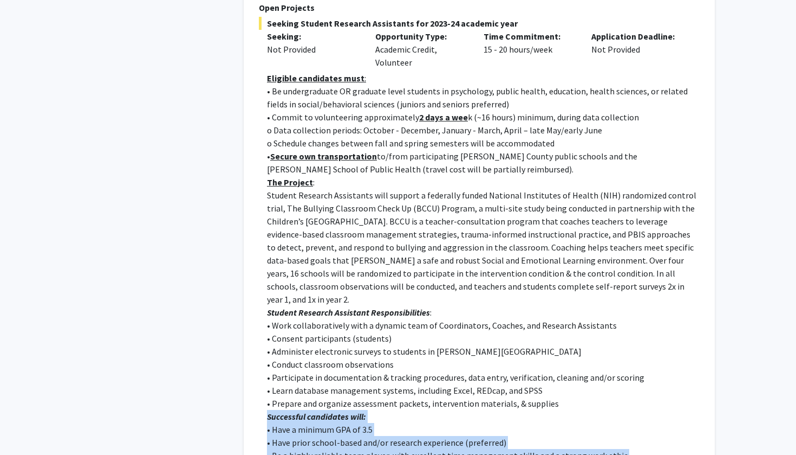
drag, startPoint x: 278, startPoint y: 280, endPoint x: 312, endPoint y: 360, distance: 86.9
click at [312, 361] on div "Eligible candidates must : • Be undergraduate OR graduate level students in psy…" at bounding box center [483, 306] width 433 height 468
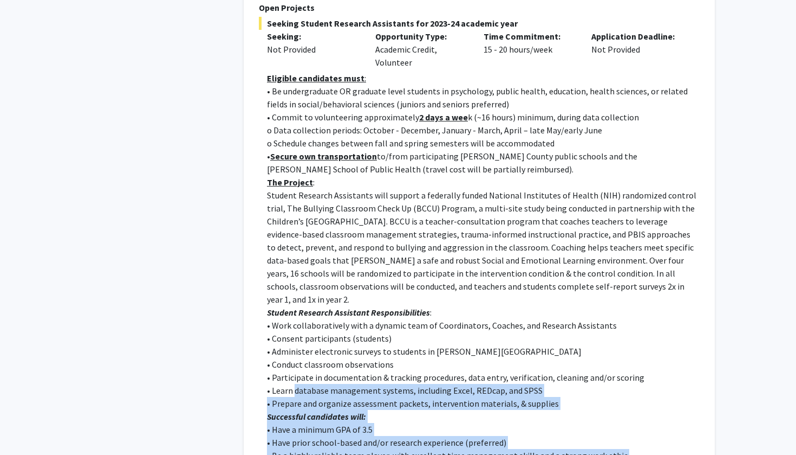
drag, startPoint x: 312, startPoint y: 360, endPoint x: 302, endPoint y: 256, distance: 105.0
click at [302, 256] on div "Eligible candidates must : • Be undergraduate OR graduate level students in psy…" at bounding box center [483, 306] width 433 height 468
click at [302, 384] on p "• Learn database management systems, including Excel, REDcap, and SPSS" at bounding box center [483, 390] width 433 height 13
drag, startPoint x: 302, startPoint y: 256, endPoint x: 331, endPoint y: 385, distance: 132.1
click at [331, 386] on div "Eligible candidates must : • Be undergraduate OR graduate level students in psy…" at bounding box center [483, 306] width 433 height 468
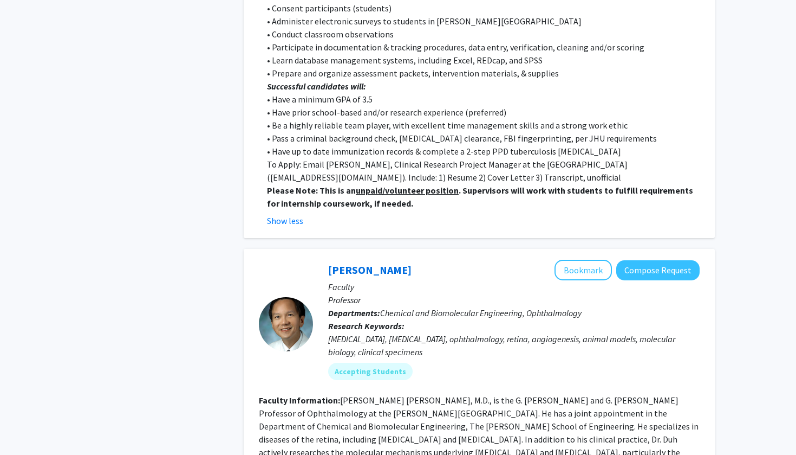
scroll to position [4139, 0]
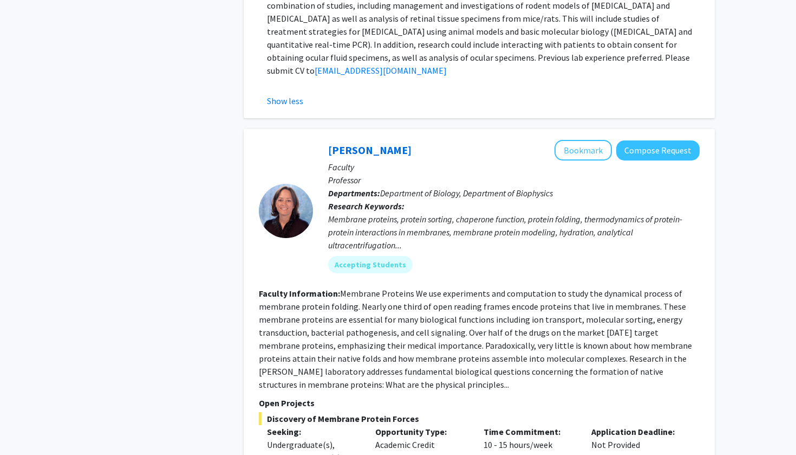
scroll to position [4648, 0]
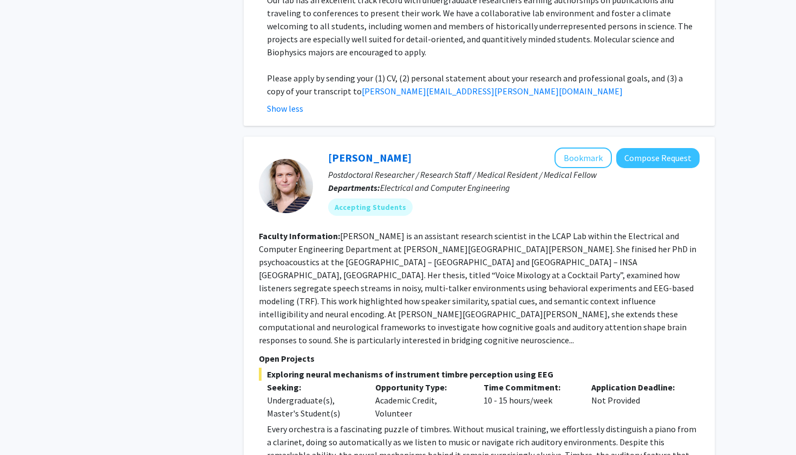
scroll to position [5195, 0]
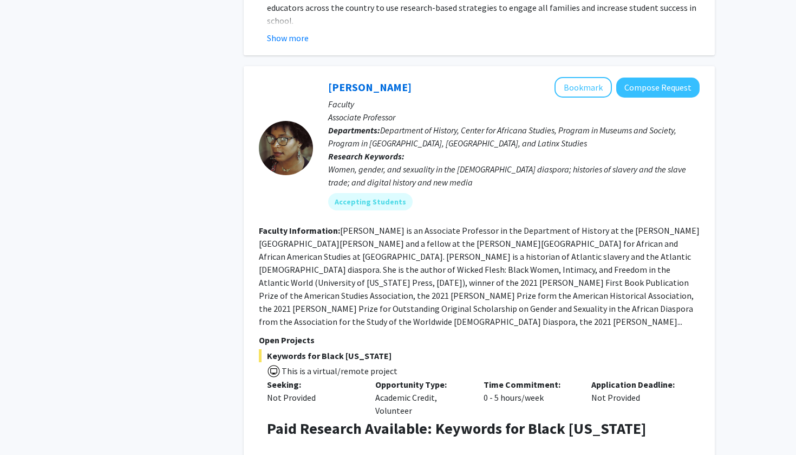
scroll to position [944, 0]
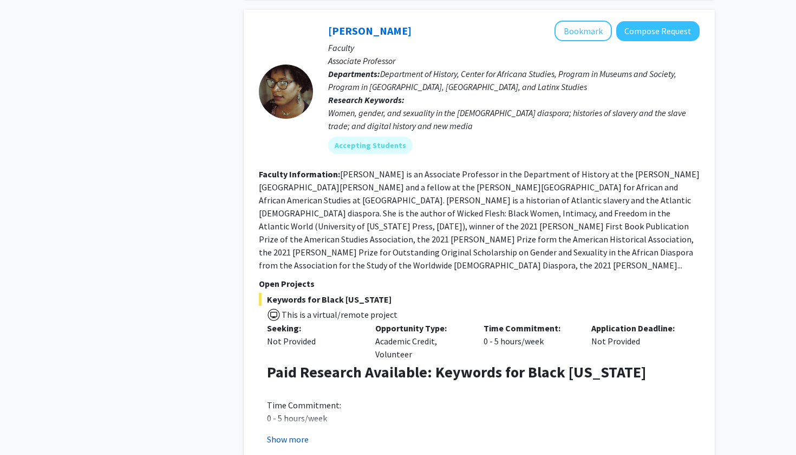
click at [287, 432] on button "Show more" at bounding box center [288, 438] width 42 height 13
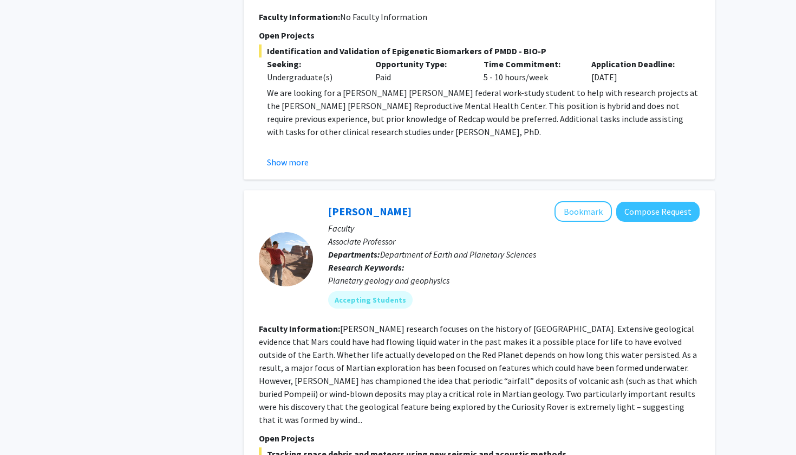
scroll to position [1907, 0]
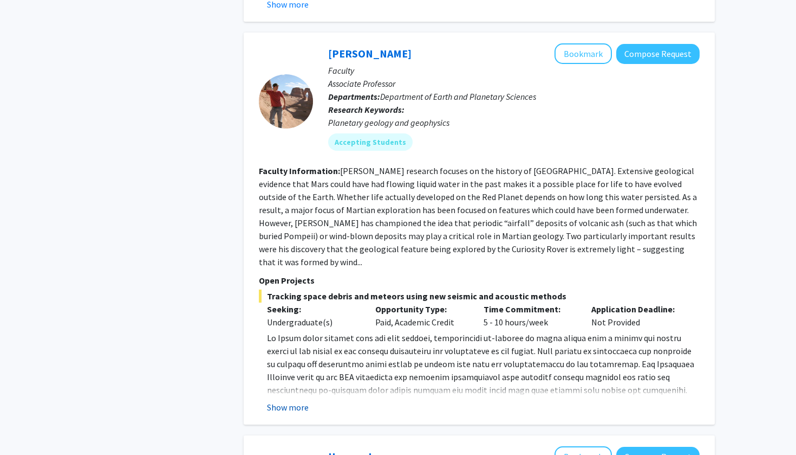
click at [291, 400] on button "Show more" at bounding box center [288, 406] width 42 height 13
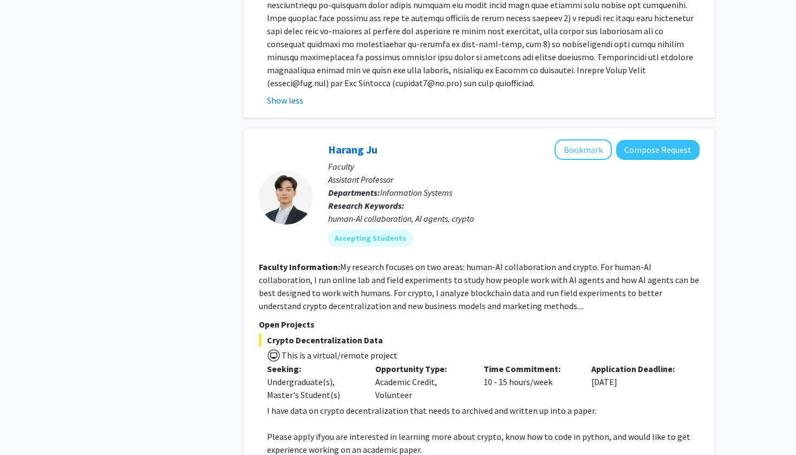
scroll to position [2306, 0]
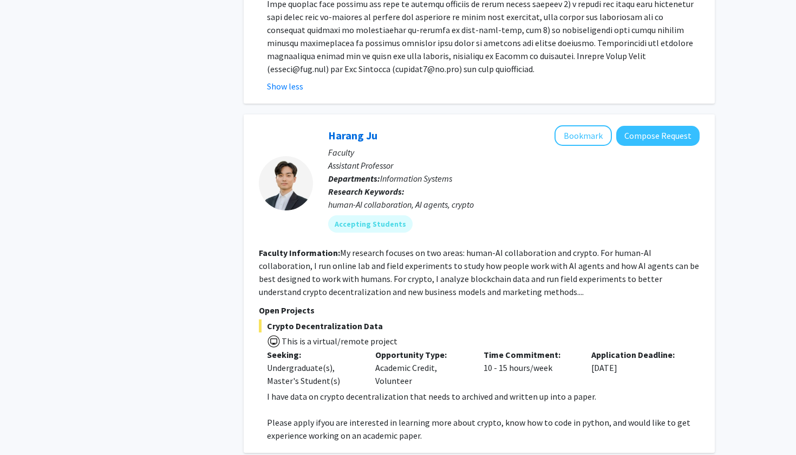
drag, startPoint x: 424, startPoint y: 380, endPoint x: 264, endPoint y: 353, distance: 161.6
click at [264, 354] on div "Harang Ju Bookmark Compose Request Faculty Assistant Professor Departments: Inf…" at bounding box center [479, 283] width 471 height 338
click at [264, 390] on fg-read-more "I have data on crypto decentralization that needs to archived and written up in…" at bounding box center [479, 416] width 441 height 52
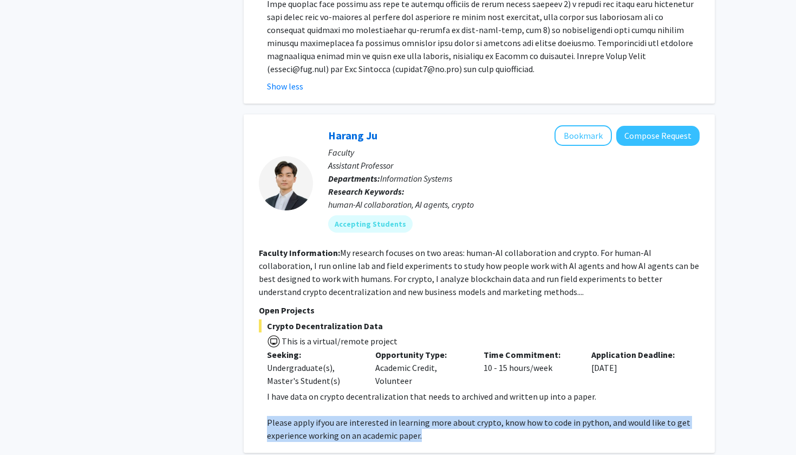
drag, startPoint x: 264, startPoint y: 353, endPoint x: 409, endPoint y: 372, distance: 146.0
click at [409, 390] on fg-read-more "I have data on crypto decentralization that needs to archived and written up in…" at bounding box center [479, 416] width 441 height 52
click at [409, 417] on span "you are interested in learning more about crypto, know how to code in python, a…" at bounding box center [479, 429] width 424 height 24
drag, startPoint x: 409, startPoint y: 372, endPoint x: 271, endPoint y: 360, distance: 138.7
click at [270, 416] on p "Please apply if you are interested in learning more about crypto, know how to c…" at bounding box center [483, 429] width 433 height 26
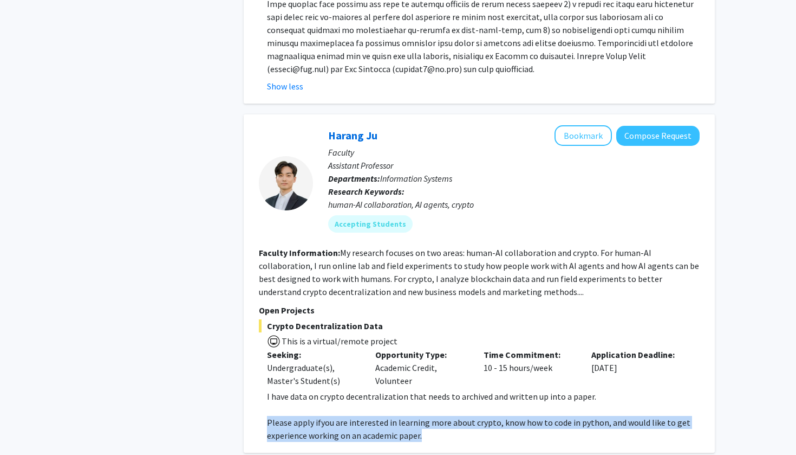
click at [271, 416] on p "Please apply if you are interested in learning more about crypto, know how to c…" at bounding box center [483, 429] width 433 height 26
drag, startPoint x: 271, startPoint y: 360, endPoint x: 419, endPoint y: 374, distance: 149.1
click at [419, 416] on p "Please apply if you are interested in learning more about crypto, know how to c…" at bounding box center [483, 429] width 433 height 26
click at [419, 417] on span "you are interested in learning more about crypto, know how to code in python, a…" at bounding box center [479, 429] width 424 height 24
drag, startPoint x: 419, startPoint y: 374, endPoint x: 266, endPoint y: 354, distance: 154.6
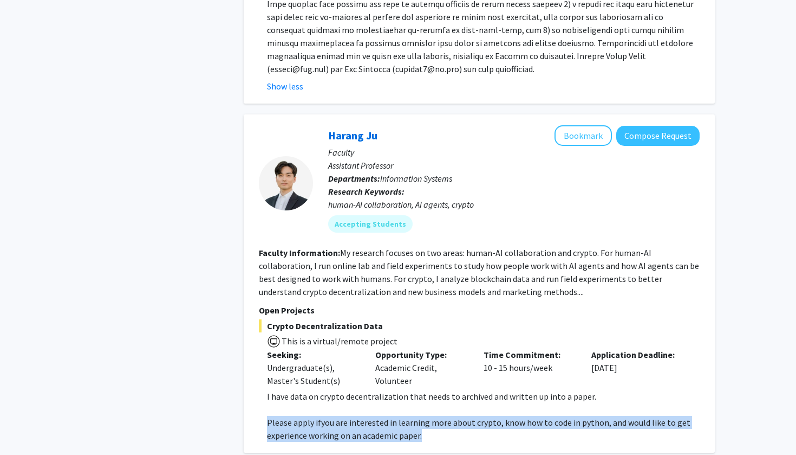
click at [266, 390] on fg-read-more "I have data on crypto decentralization that needs to archived and written up in…" at bounding box center [479, 416] width 441 height 52
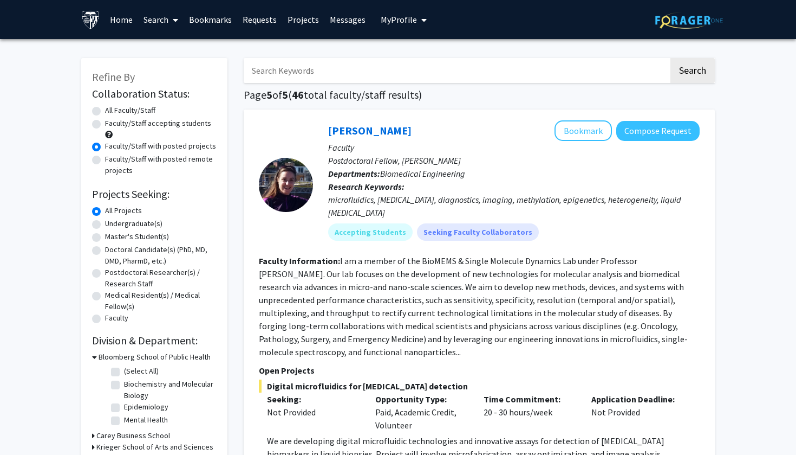
scroll to position [0, 0]
